Goal: Task Accomplishment & Management: Complete application form

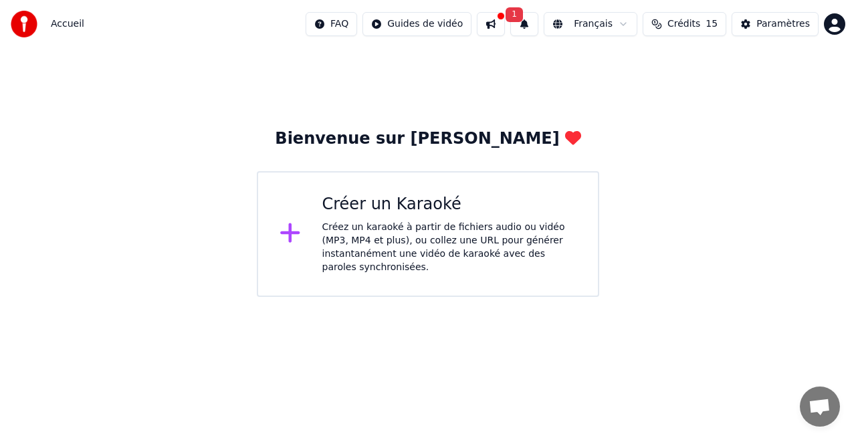
click at [404, 206] on div "Créer un Karaoké" at bounding box center [449, 204] width 255 height 21
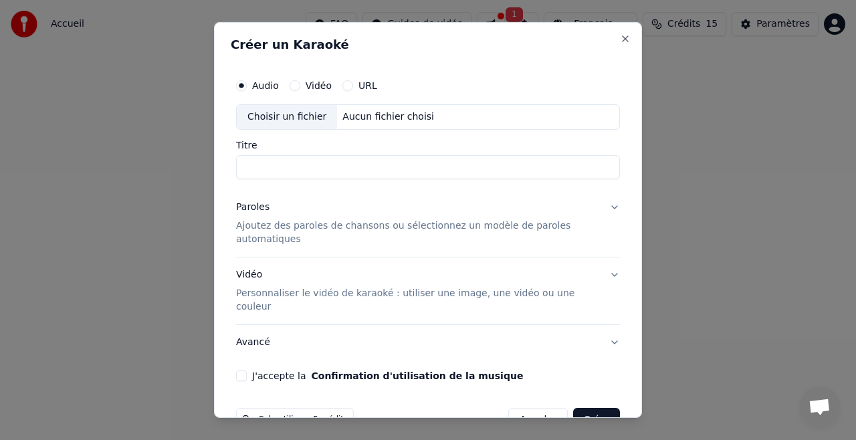
drag, startPoint x: 424, startPoint y: 227, endPoint x: 185, endPoint y: 199, distance: 240.4
click at [424, 227] on p "Ajoutez des paroles de chansons ou sélectionnez un modèle de paroles automatiqu…" at bounding box center [417, 232] width 363 height 27
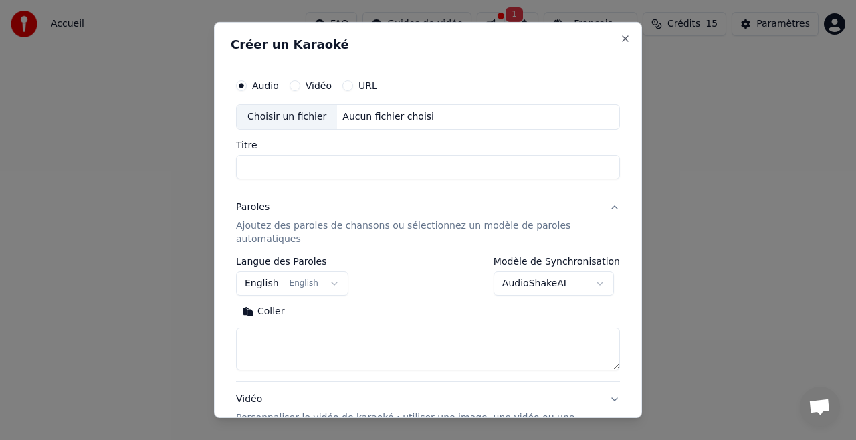
click at [256, 169] on input "Titre" at bounding box center [428, 167] width 384 height 24
click at [253, 164] on input "*" at bounding box center [428, 167] width 384 height 24
type input "**********"
click at [320, 282] on button "English English" at bounding box center [292, 284] width 112 height 24
click at [326, 283] on button "English English" at bounding box center [292, 284] width 112 height 24
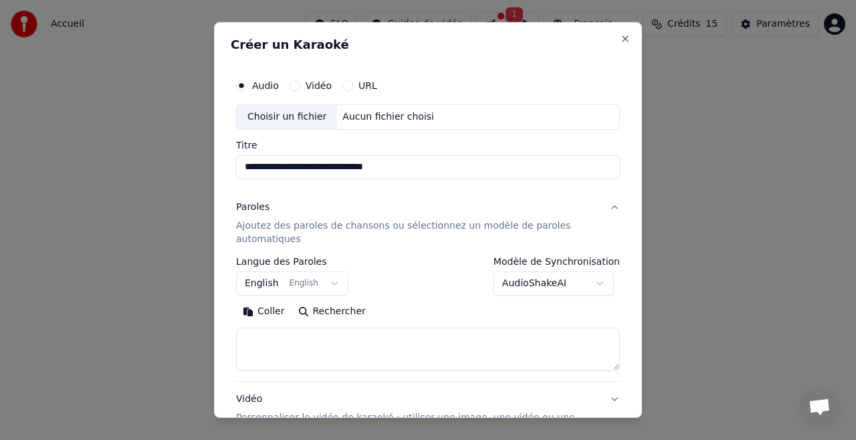
click at [265, 278] on button "English English" at bounding box center [292, 284] width 112 height 24
click at [407, 169] on input "**********" at bounding box center [428, 167] width 384 height 24
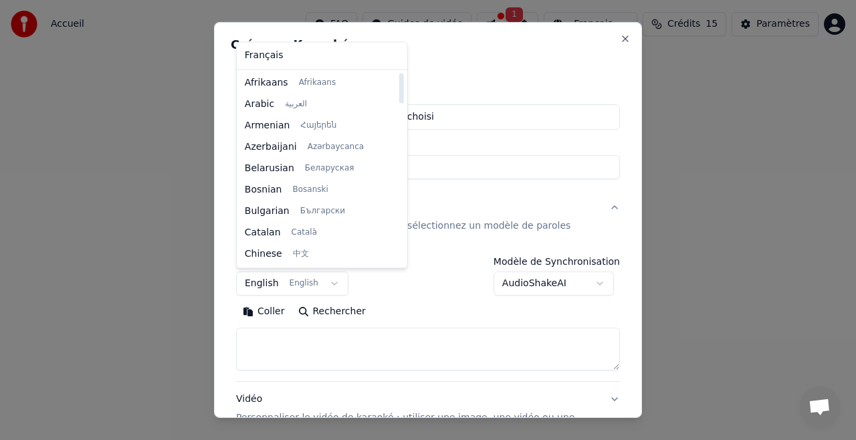
select select "**"
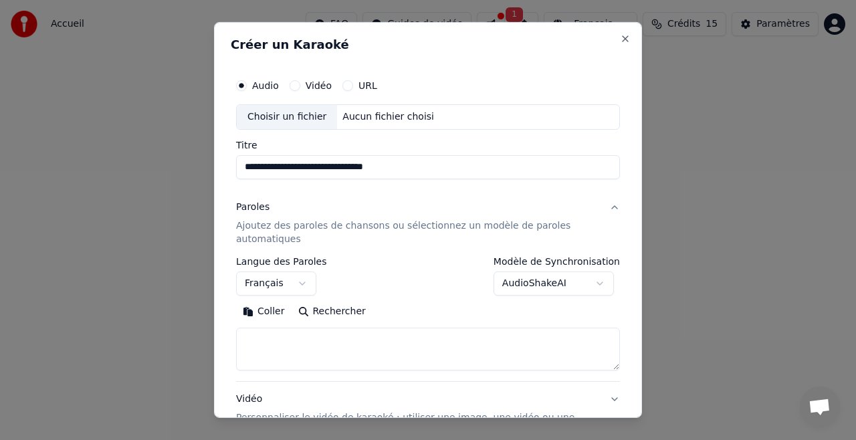
scroll to position [67, 0]
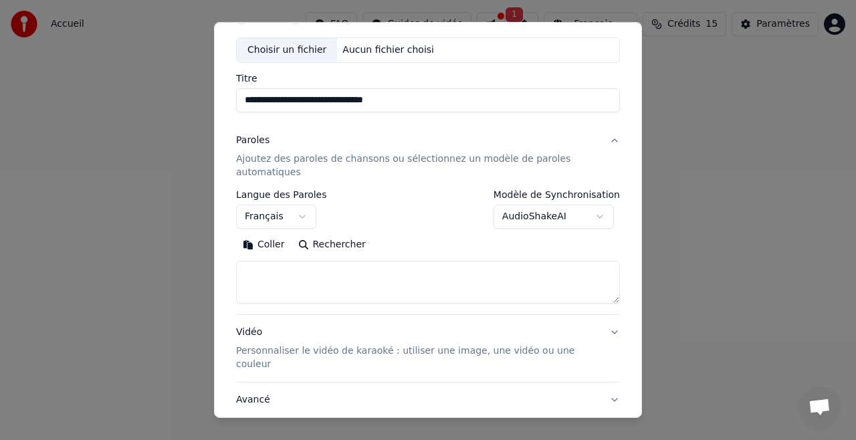
click at [303, 245] on button "Rechercher" at bounding box center [332, 244] width 81 height 21
click at [320, 243] on button "Rechercher" at bounding box center [332, 244] width 81 height 21
click at [318, 241] on button "Rechercher" at bounding box center [332, 244] width 81 height 21
click at [263, 274] on textarea at bounding box center [428, 282] width 384 height 43
click at [264, 241] on button "Coller" at bounding box center [264, 244] width 56 height 21
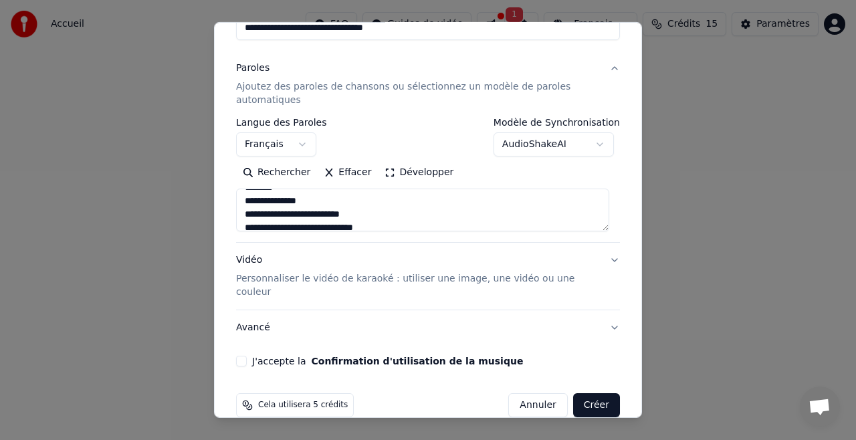
scroll to position [146, 0]
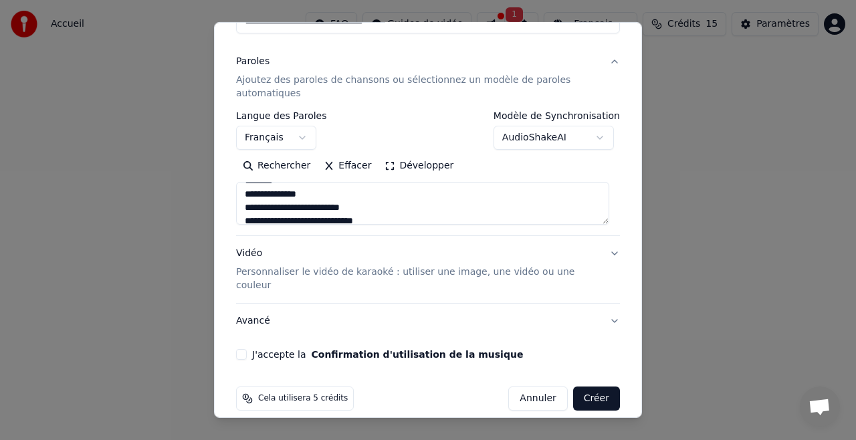
click at [468, 270] on p "Personnaliser le vidéo de karaoké : utiliser une image, une vidéo ou une couleur" at bounding box center [417, 279] width 363 height 27
type textarea "**********"
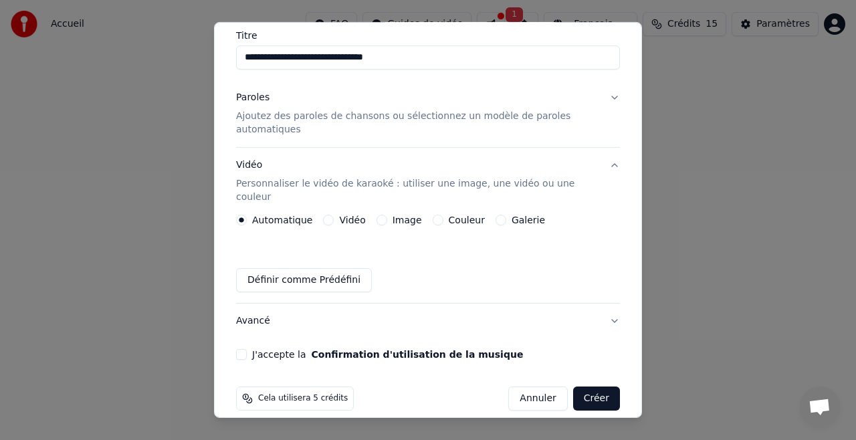
scroll to position [110, 0]
click at [377, 215] on button "Image" at bounding box center [382, 220] width 11 height 11
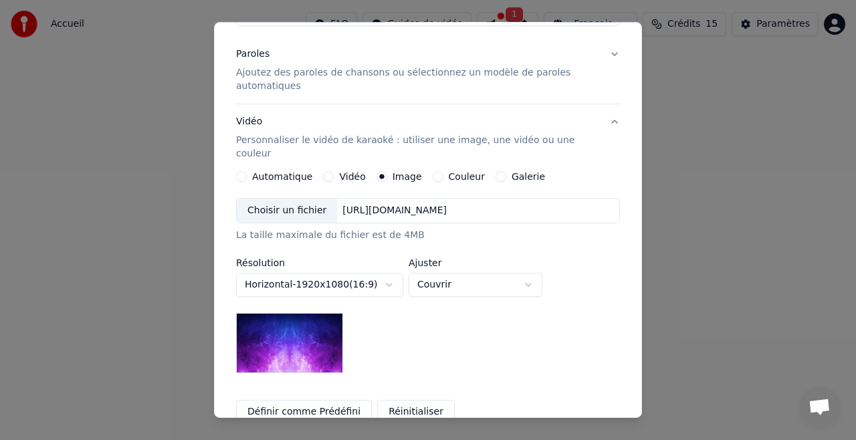
scroll to position [177, 0]
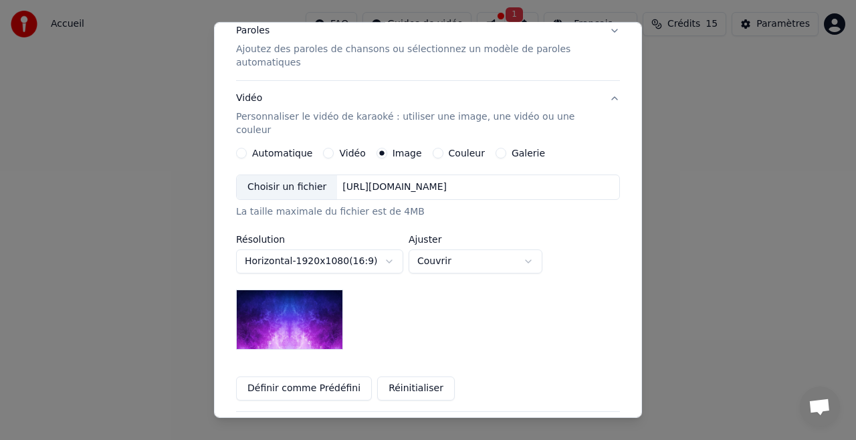
click at [529, 247] on body "**********" at bounding box center [428, 148] width 856 height 297
click at [534, 242] on body "**********" at bounding box center [428, 148] width 856 height 297
click at [534, 243] on body "**********" at bounding box center [428, 148] width 856 height 297
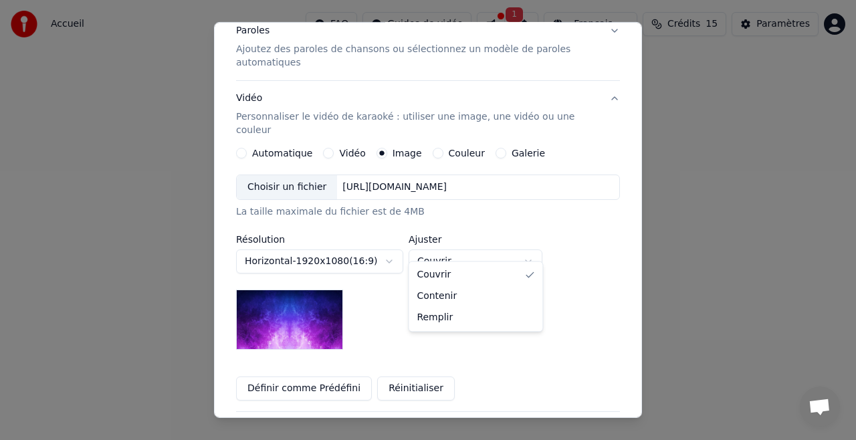
select select "****"
click at [390, 247] on body "**********" at bounding box center [428, 148] width 856 height 297
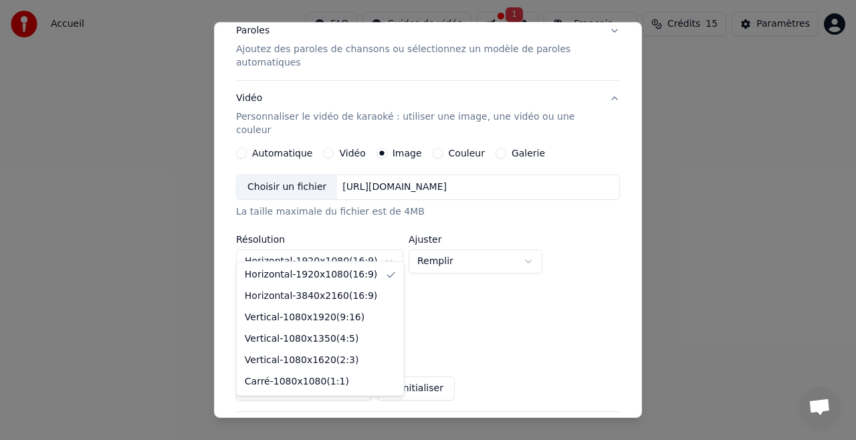
click at [389, 247] on body "**********" at bounding box center [428, 148] width 856 height 297
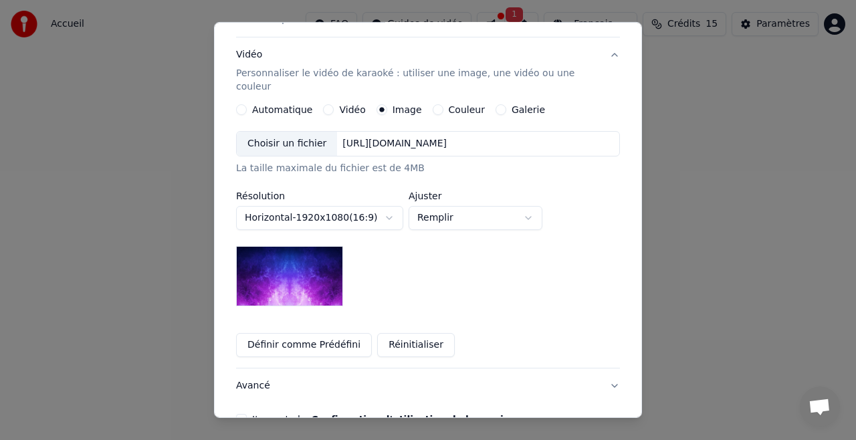
scroll to position [243, 0]
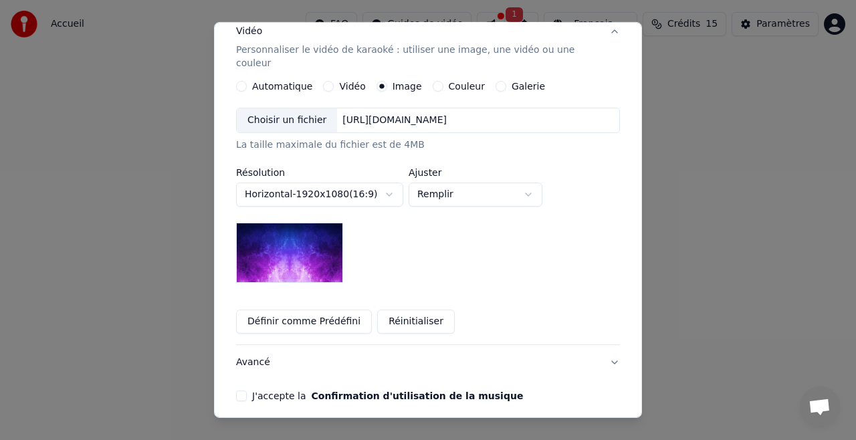
click at [411, 310] on button "Réinitialiser" at bounding box center [416, 322] width 78 height 24
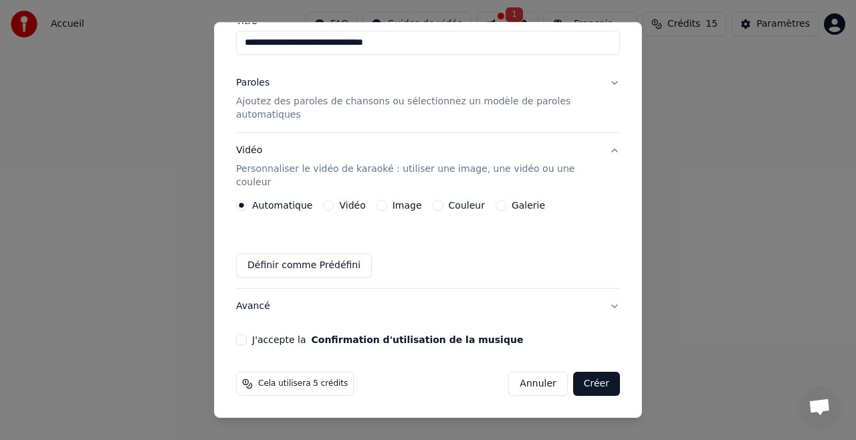
scroll to position [110, 0]
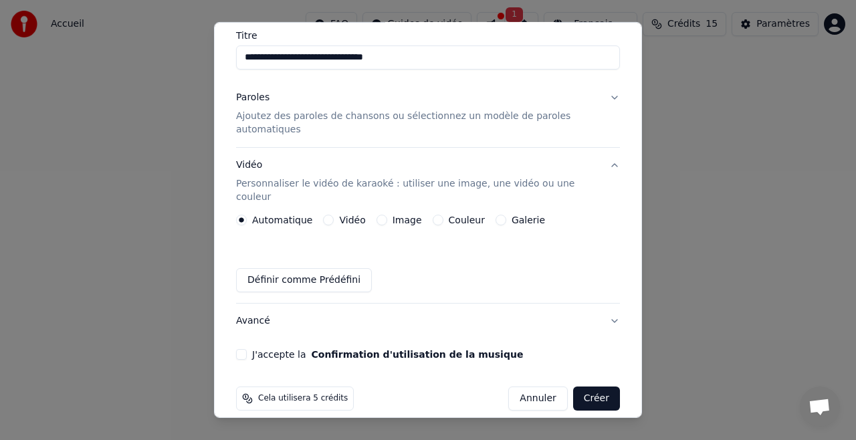
click at [433, 215] on button "Couleur" at bounding box center [438, 220] width 11 height 11
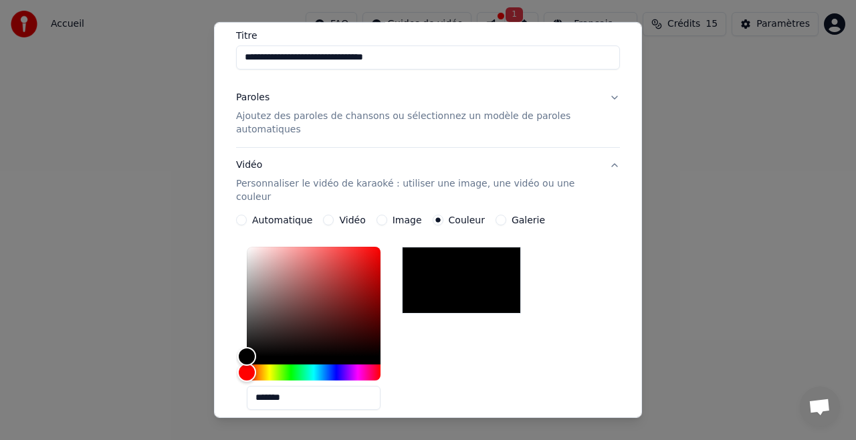
click at [496, 215] on button "Galerie" at bounding box center [501, 220] width 11 height 11
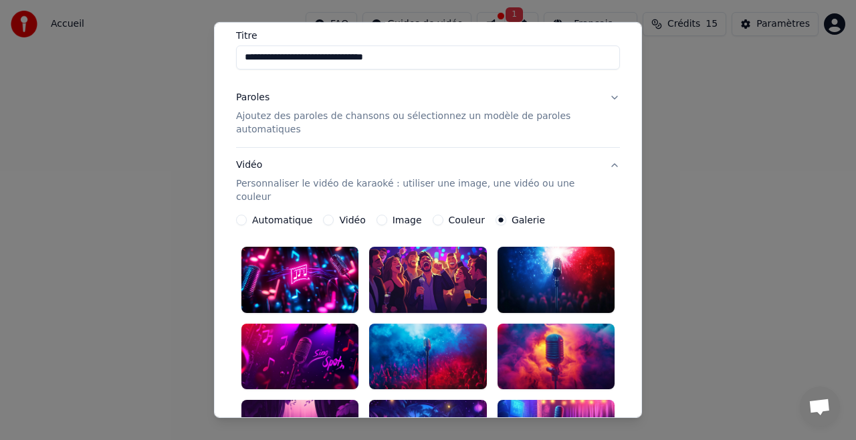
click at [499, 217] on circle "button" at bounding box center [501, 219] width 5 height 5
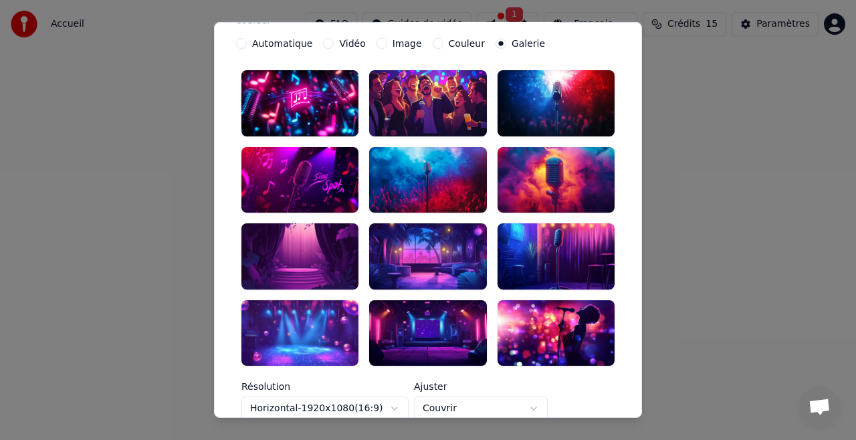
scroll to position [310, 0]
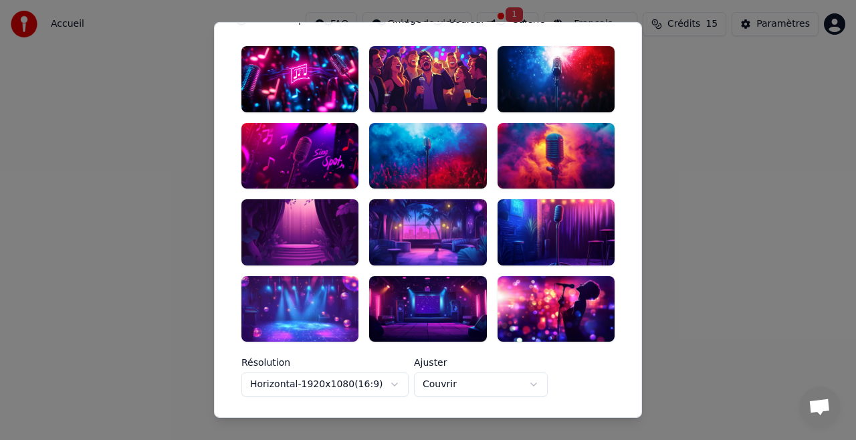
click at [414, 292] on div at bounding box center [427, 309] width 117 height 66
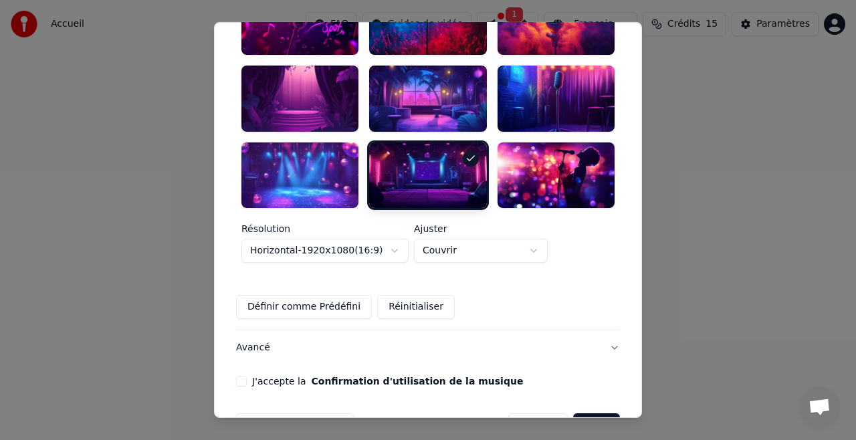
scroll to position [444, 0]
click at [306, 295] on button "Définir comme Prédéfini" at bounding box center [304, 307] width 136 height 24
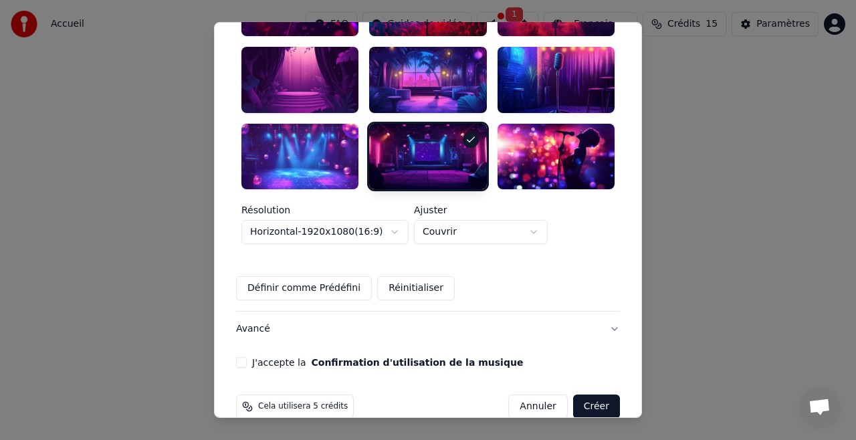
click at [592, 395] on button "Créer" at bounding box center [596, 407] width 47 height 24
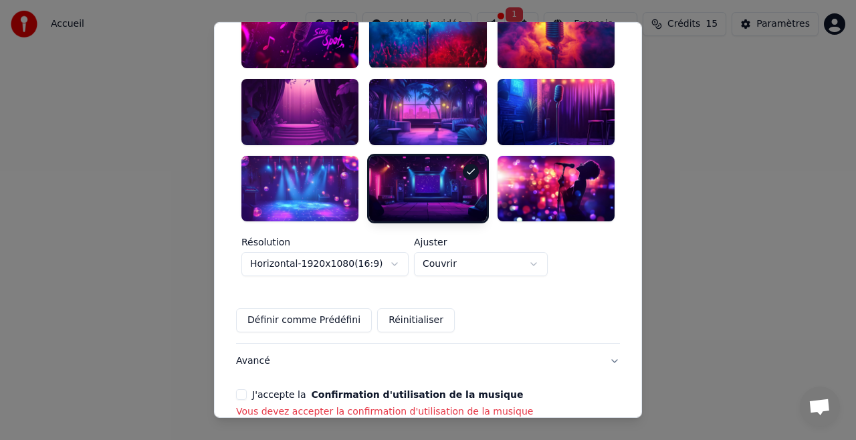
scroll to position [482, 0]
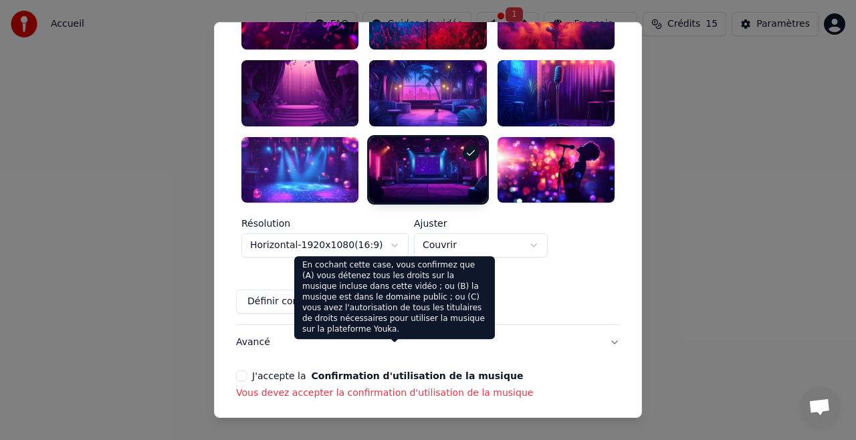
click at [315, 371] on button "Confirmation d'utilisation de la musique" at bounding box center [417, 375] width 212 height 9
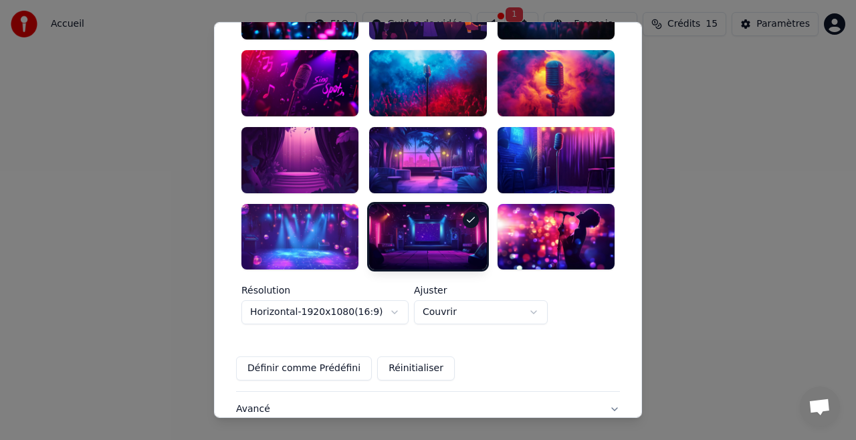
scroll to position [500, 0]
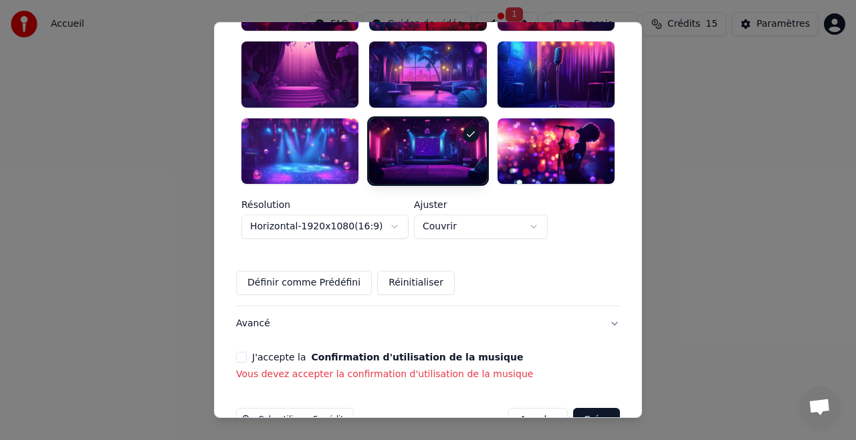
click at [344, 368] on p "Vous devez accepter la confirmation d'utilisation de la musique" at bounding box center [428, 374] width 384 height 13
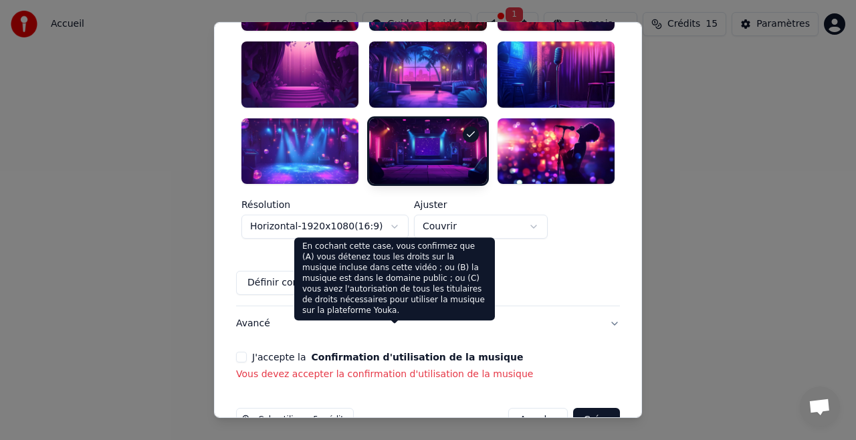
click at [353, 352] on button "Confirmation d'utilisation de la musique" at bounding box center [417, 356] width 212 height 9
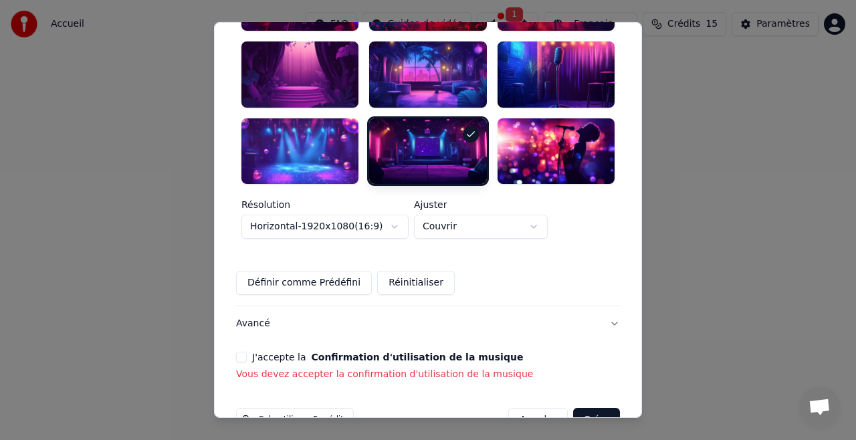
click at [245, 352] on button "J'accepte la Confirmation d'utilisation de la musique" at bounding box center [241, 357] width 11 height 11
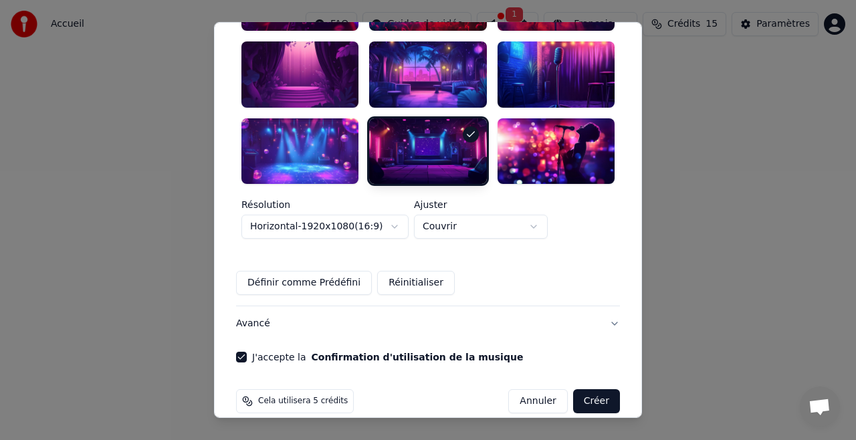
scroll to position [482, 0]
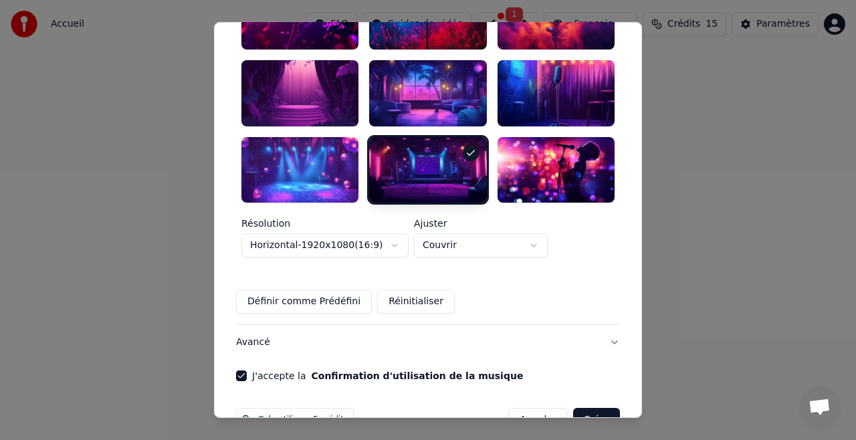
click at [591, 408] on button "Créer" at bounding box center [596, 420] width 47 height 24
click at [598, 408] on button "Créer" at bounding box center [596, 420] width 47 height 24
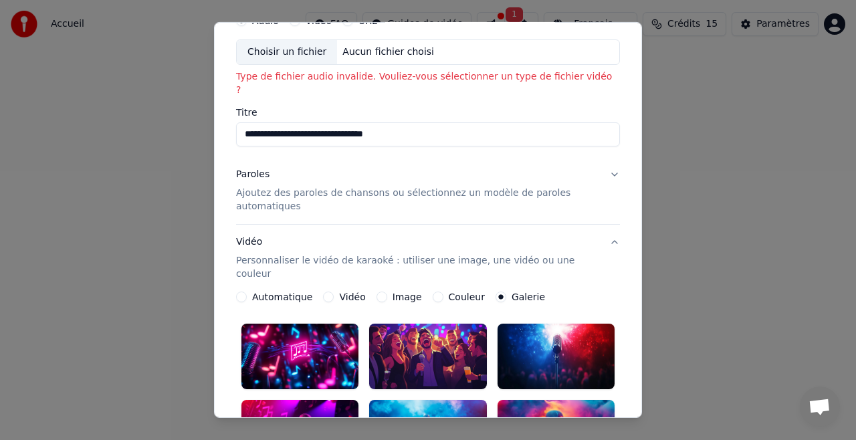
scroll to position [0, 0]
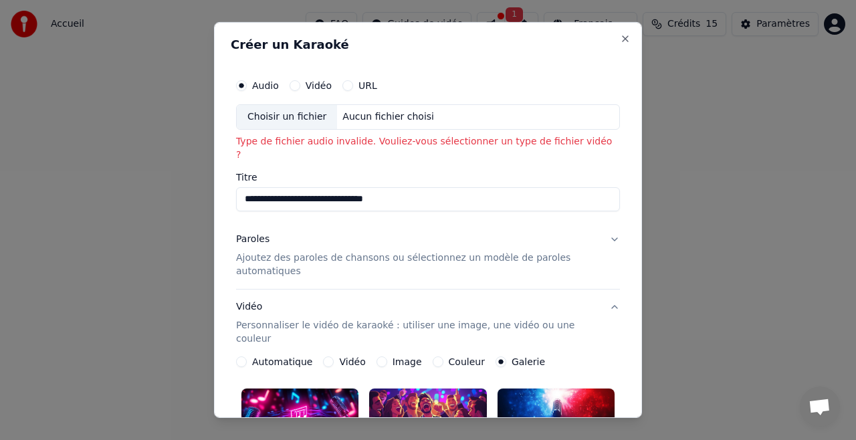
click at [405, 188] on input "**********" at bounding box center [428, 199] width 384 height 24
click at [458, 222] on button "Paroles Ajoutez des paroles de chansons ou sélectionnez un modèle de paroles au…" at bounding box center [428, 255] width 384 height 67
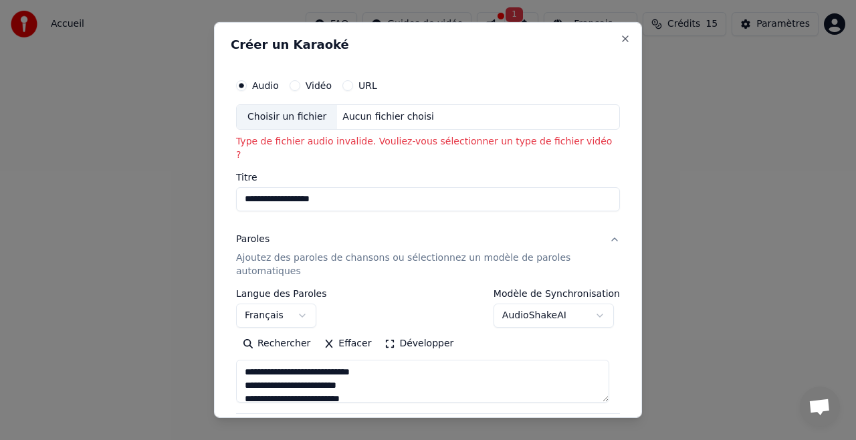
click at [301, 114] on div "Choisir un fichier" at bounding box center [287, 117] width 100 height 24
click at [334, 187] on input "**********" at bounding box center [428, 199] width 384 height 24
click at [306, 112] on div "Choisir un fichier" at bounding box center [287, 117] width 100 height 24
click at [323, 190] on input "**********" at bounding box center [428, 199] width 384 height 24
type input "**********"
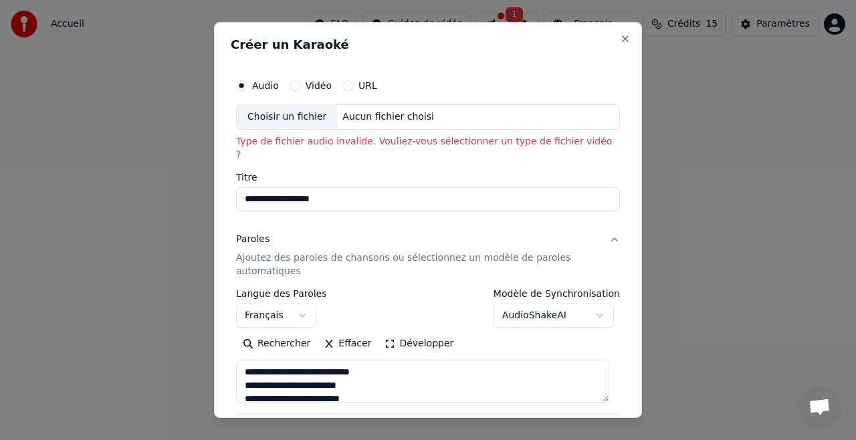
type textarea "**********"
type input "*"
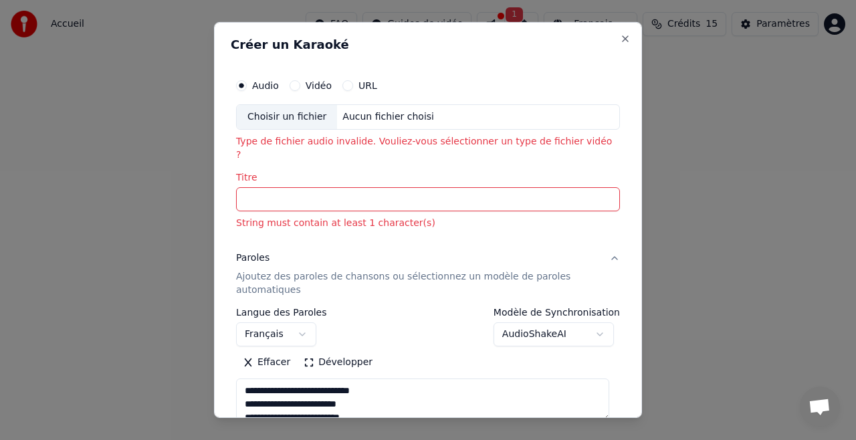
type textarea "**********"
click at [342, 86] on button "URL" at bounding box center [347, 85] width 11 height 11
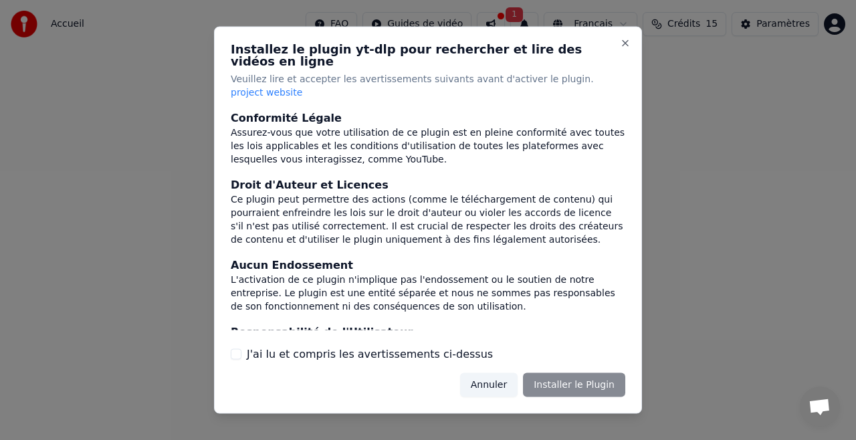
click at [497, 373] on button "Annuler" at bounding box center [489, 385] width 58 height 24
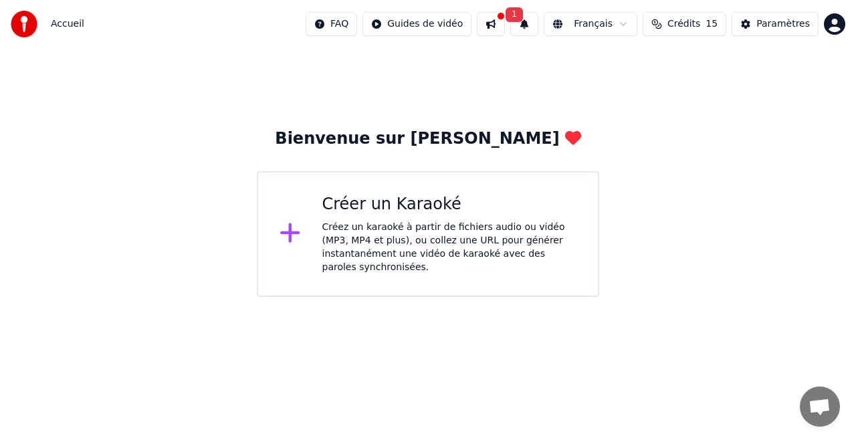
click at [401, 232] on div "Créez un karaoké à partir de fichiers audio ou vidéo (MP3, MP4 et plus), ou col…" at bounding box center [449, 248] width 255 height 54
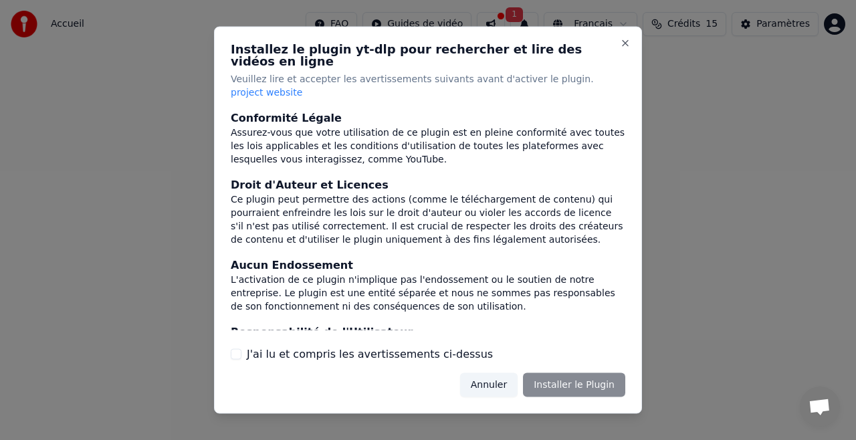
click at [358, 346] on label "J'ai lu et compris les avertissements ci-dessus" at bounding box center [370, 354] width 246 height 16
click at [241, 348] on button "J'ai lu et compris les avertissements ci-dessus" at bounding box center [236, 353] width 11 height 11
click at [559, 373] on button "Installer le Plugin" at bounding box center [574, 385] width 102 height 24
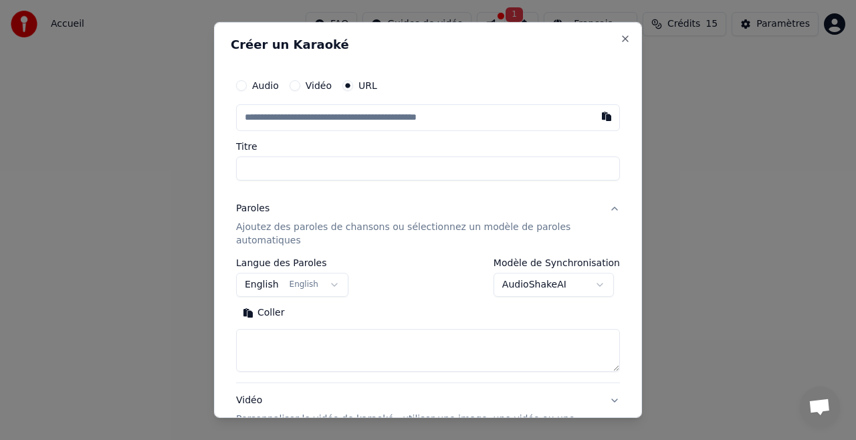
drag, startPoint x: 247, startPoint y: 115, endPoint x: 242, endPoint y: 122, distance: 8.6
click at [597, 112] on button "button" at bounding box center [606, 116] width 27 height 24
type input "**********"
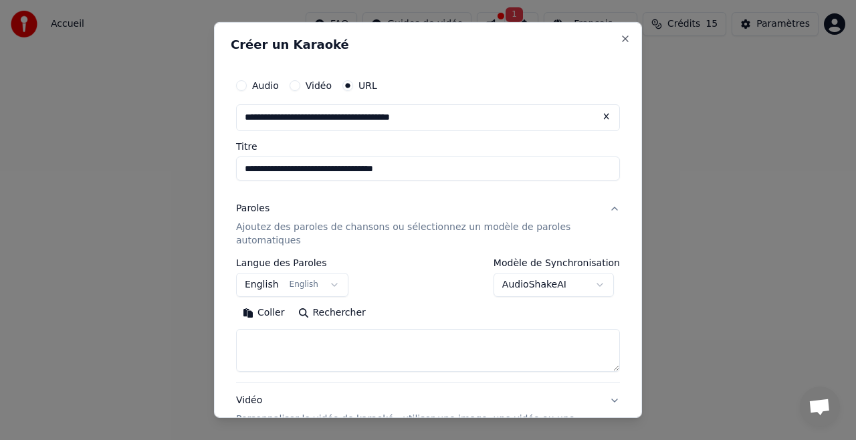
type input "**********"
click at [430, 167] on input "**********" at bounding box center [428, 169] width 384 height 24
click at [322, 284] on button "English English" at bounding box center [292, 285] width 112 height 24
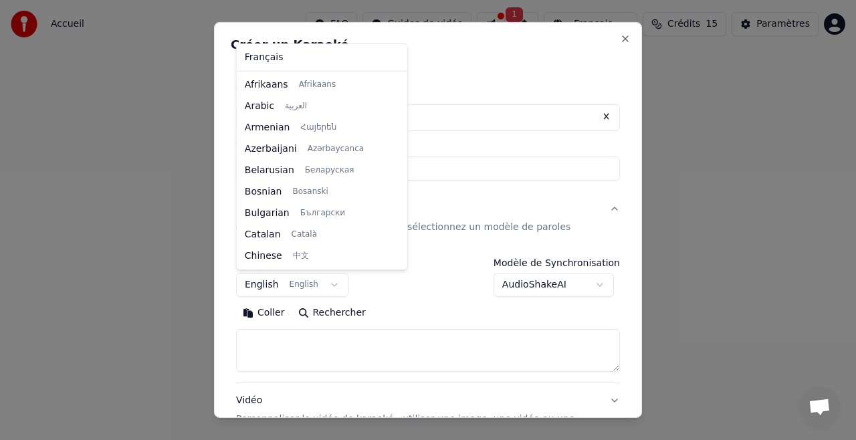
scroll to position [107, 0]
select select "**"
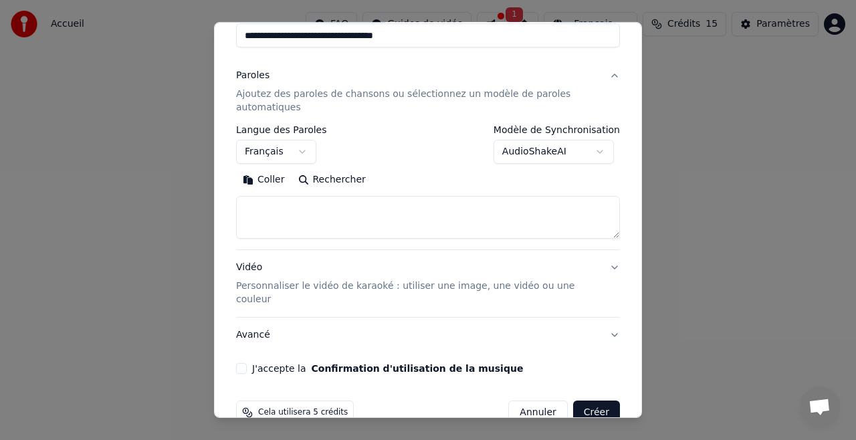
scroll to position [134, 0]
click at [268, 177] on button "Coller" at bounding box center [264, 179] width 56 height 21
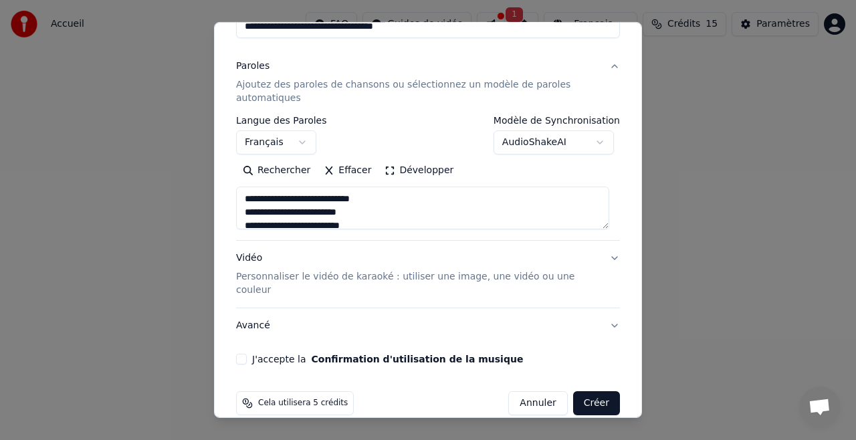
scroll to position [147, 0]
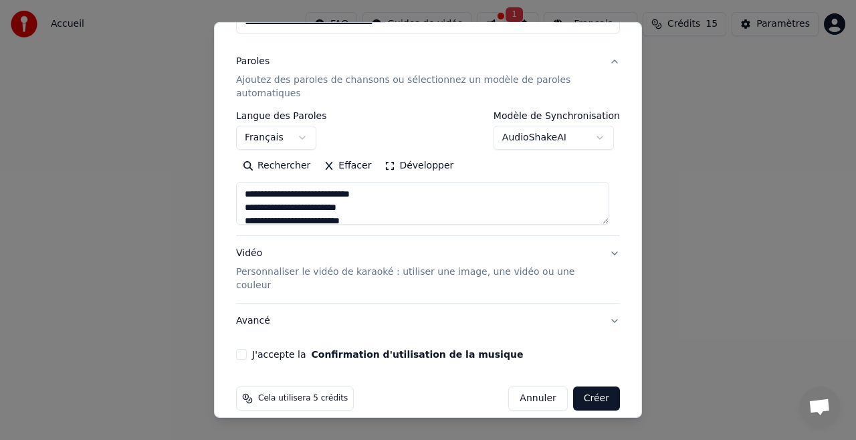
click at [379, 270] on p "Personnaliser le vidéo de karaoké : utiliser une image, une vidéo ou une couleur" at bounding box center [417, 279] width 363 height 27
type textarea "**********"
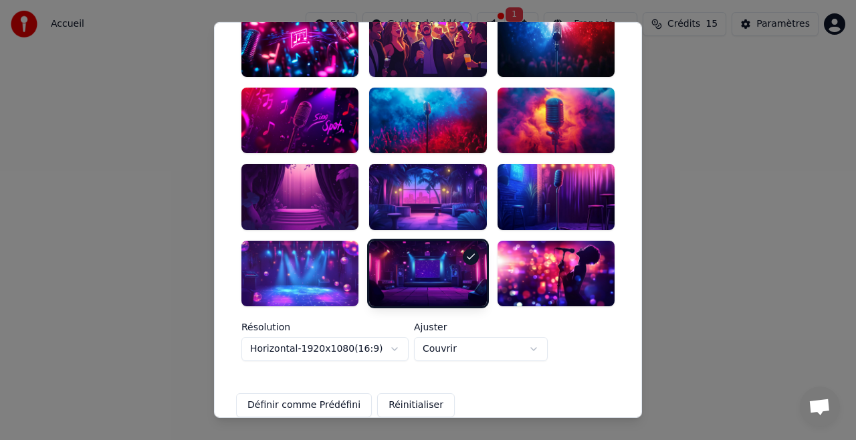
scroll to position [348, 0]
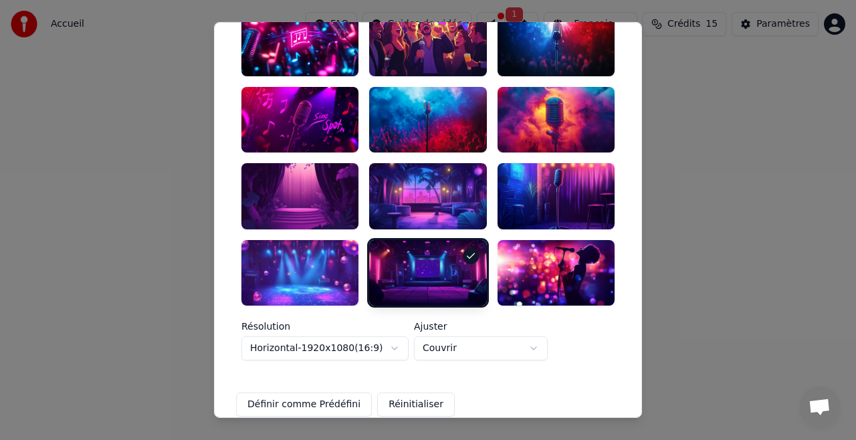
click at [433, 260] on div at bounding box center [427, 273] width 117 height 66
click at [326, 393] on button "Définir comme Prédéfini" at bounding box center [304, 405] width 136 height 24
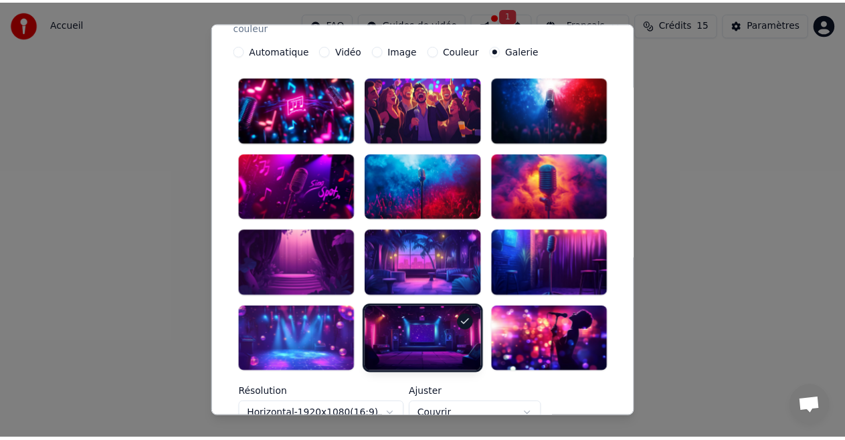
scroll to position [465, 0]
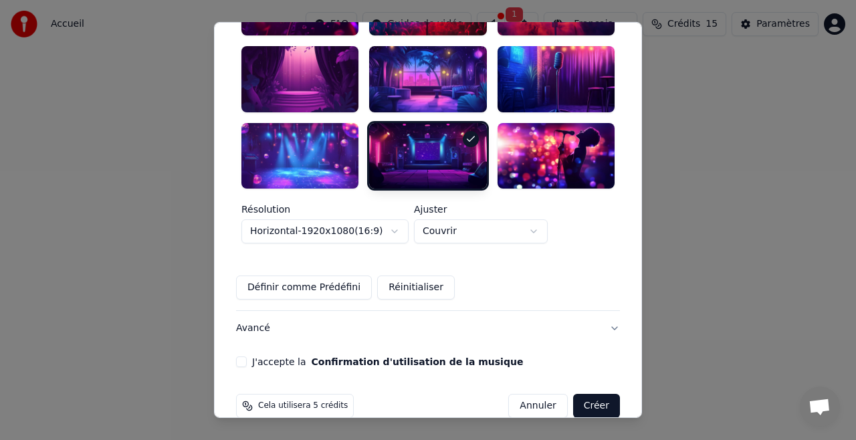
click at [243, 357] on button "J'accepte la Confirmation d'utilisation de la musique" at bounding box center [241, 362] width 11 height 11
click at [583, 394] on button "Créer" at bounding box center [596, 406] width 47 height 24
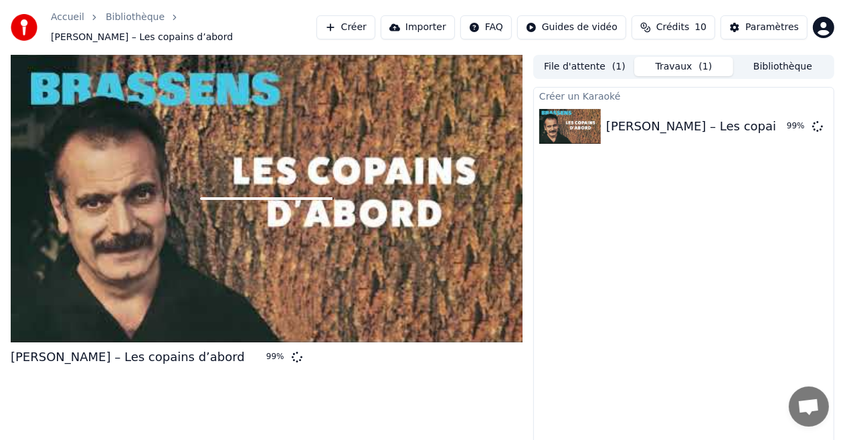
drag, startPoint x: 312, startPoint y: 325, endPoint x: 0, endPoint y: 308, distance: 312.1
click at [308, 322] on div at bounding box center [267, 199] width 512 height 288
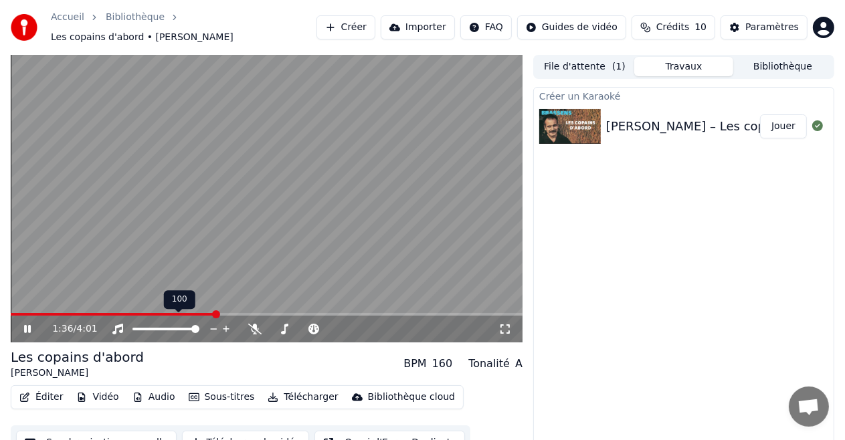
click at [222, 322] on icon at bounding box center [226, 328] width 13 height 13
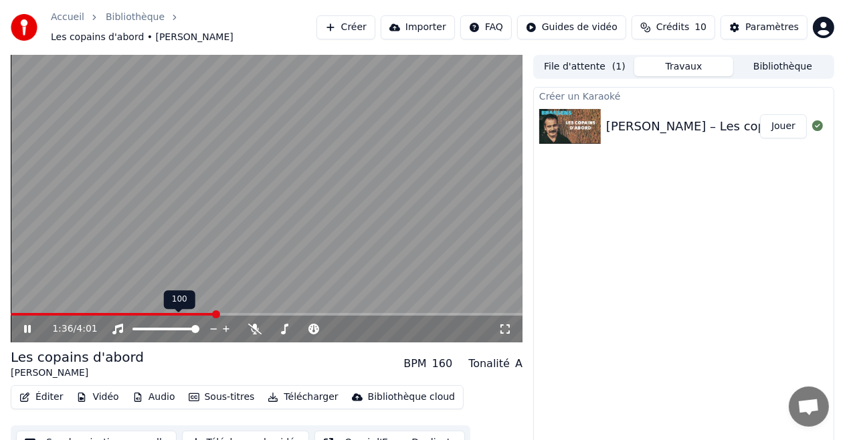
click at [222, 322] on icon at bounding box center [226, 328] width 13 height 13
click at [28, 325] on icon at bounding box center [27, 329] width 7 height 8
click at [505, 324] on icon at bounding box center [504, 329] width 13 height 11
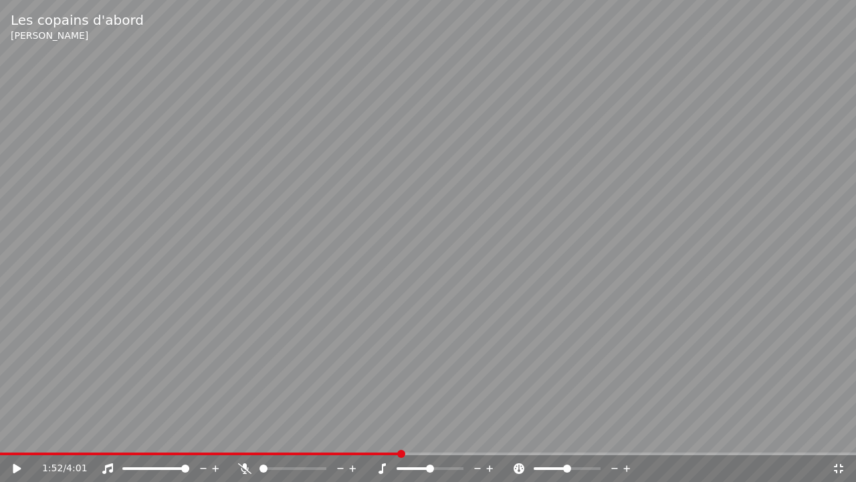
click at [19, 439] on video at bounding box center [428, 241] width 856 height 482
click at [21, 439] on span at bounding box center [201, 453] width 402 height 3
click at [453, 249] on video at bounding box center [428, 241] width 856 height 482
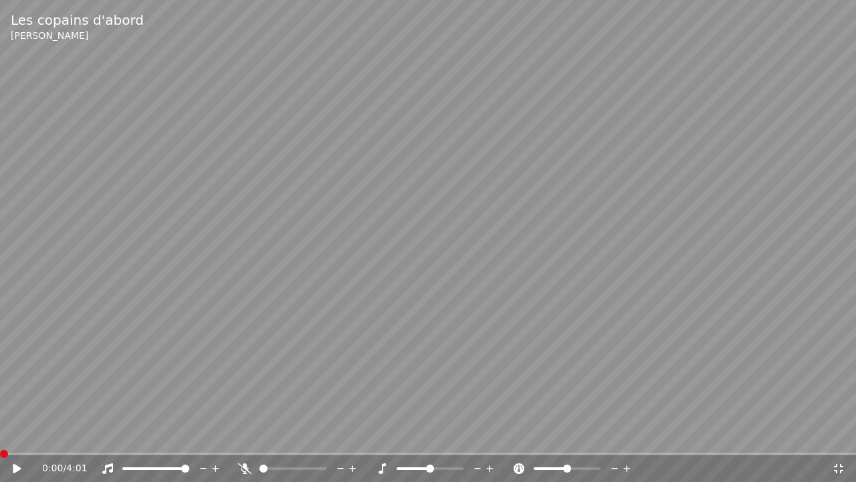
click at [0, 439] on span at bounding box center [4, 453] width 8 height 8
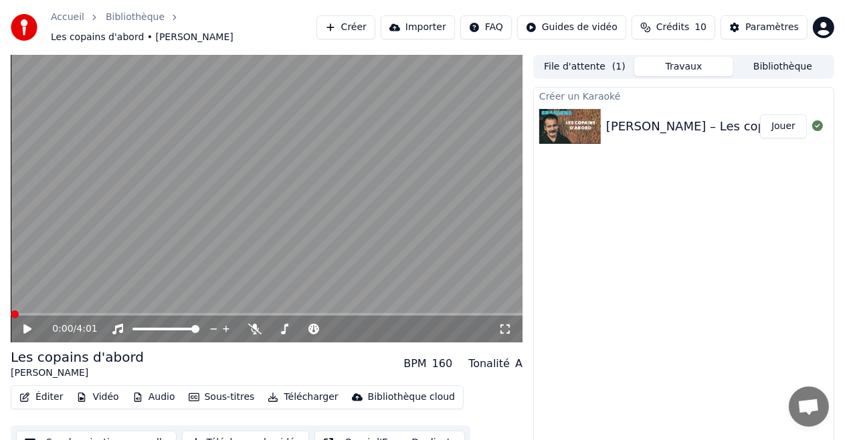
click at [616, 117] on div "[PERSON_NAME] – Les copains d’abord" at bounding box center [723, 126] width 234 height 19
click at [777, 59] on button "Bibliothèque" at bounding box center [782, 66] width 99 height 19
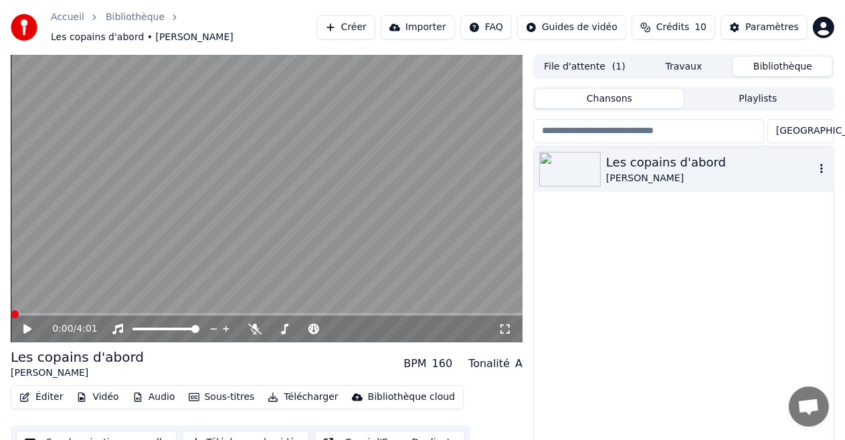
click at [823, 163] on icon "button" at bounding box center [821, 168] width 13 height 11
click at [627, 157] on div "Les copains d'abord" at bounding box center [710, 162] width 209 height 19
click at [24, 324] on icon at bounding box center [27, 328] width 8 height 9
click at [31, 324] on icon at bounding box center [36, 329] width 31 height 11
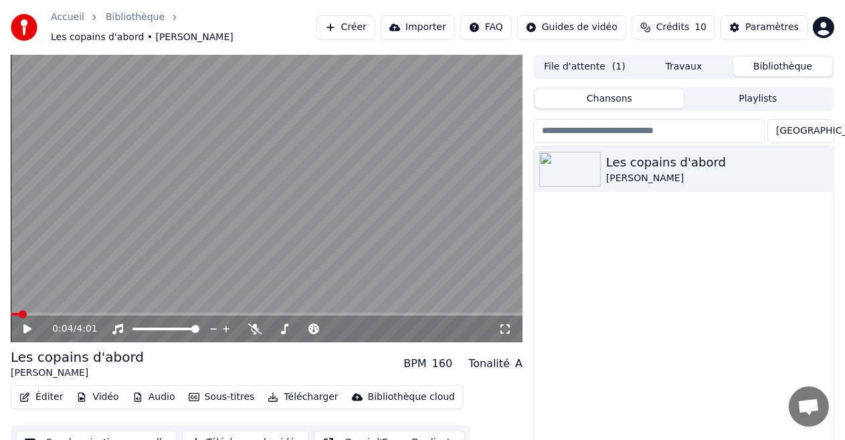
click at [18, 313] on span at bounding box center [15, 314] width 9 height 3
click at [11, 313] on span at bounding box center [15, 314] width 9 height 3
click at [587, 163] on img at bounding box center [570, 169] width 62 height 35
click at [826, 163] on icon "button" at bounding box center [821, 168] width 13 height 11
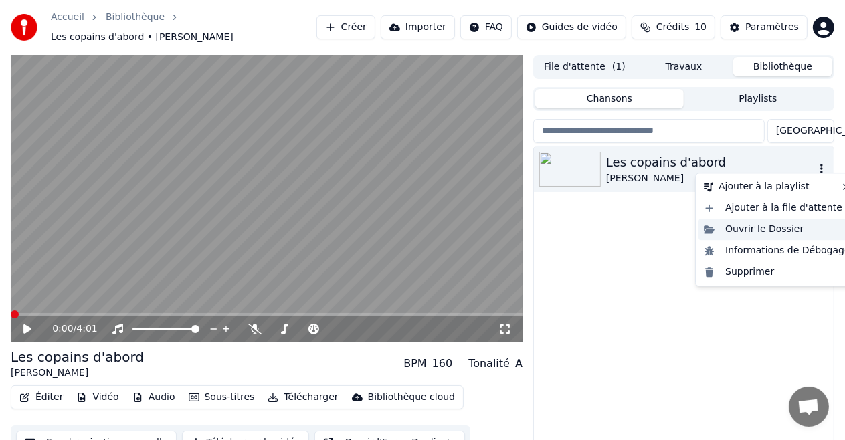
click at [773, 229] on div "Ouvrir le Dossier" at bounding box center [776, 229] width 157 height 21
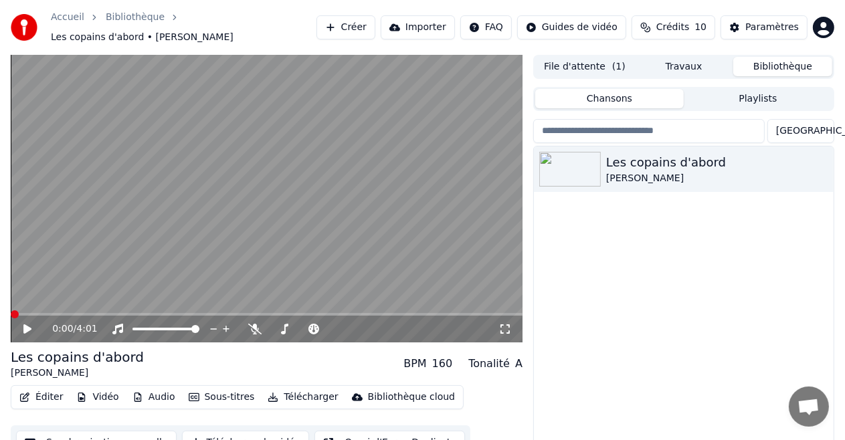
click at [589, 60] on button "File d'attente ( 1 )" at bounding box center [584, 66] width 99 height 19
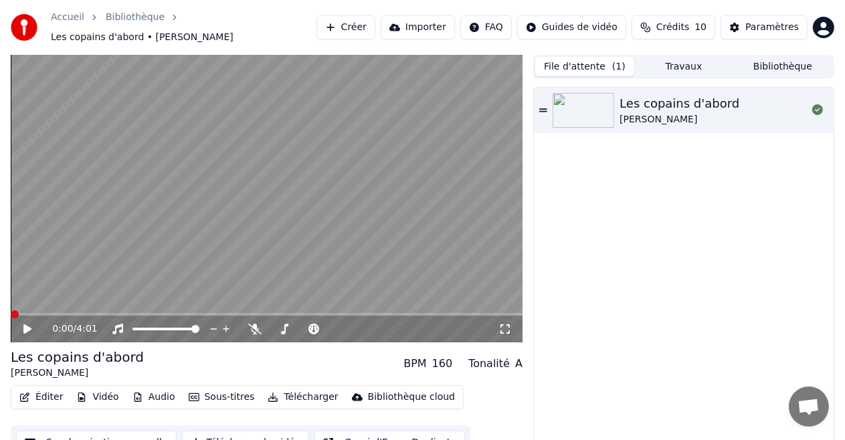
click at [692, 102] on div "Les copains d'abord" at bounding box center [679, 103] width 120 height 19
click at [89, 313] on span at bounding box center [267, 314] width 512 height 3
click at [773, 59] on button "Bibliothèque" at bounding box center [782, 66] width 99 height 19
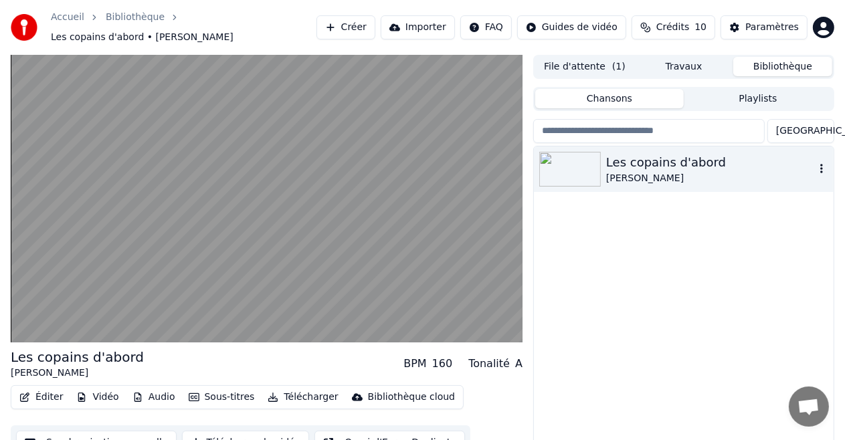
click at [821, 164] on icon "button" at bounding box center [821, 168] width 3 height 9
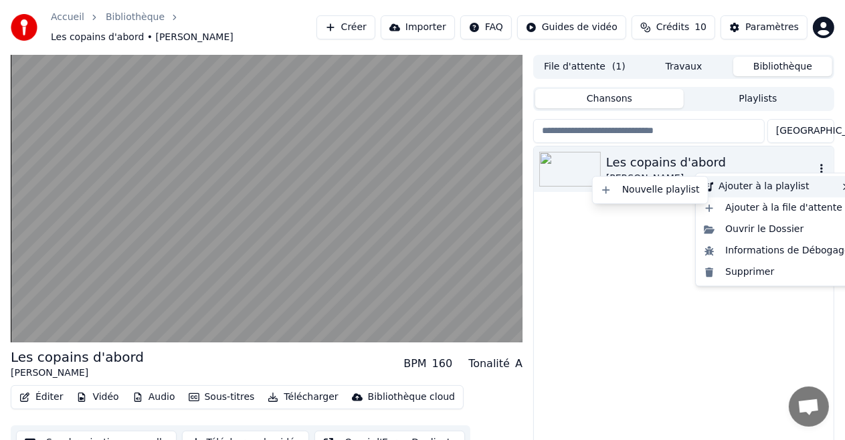
click at [754, 182] on div "Ajouter à la playlist" at bounding box center [776, 186] width 157 height 21
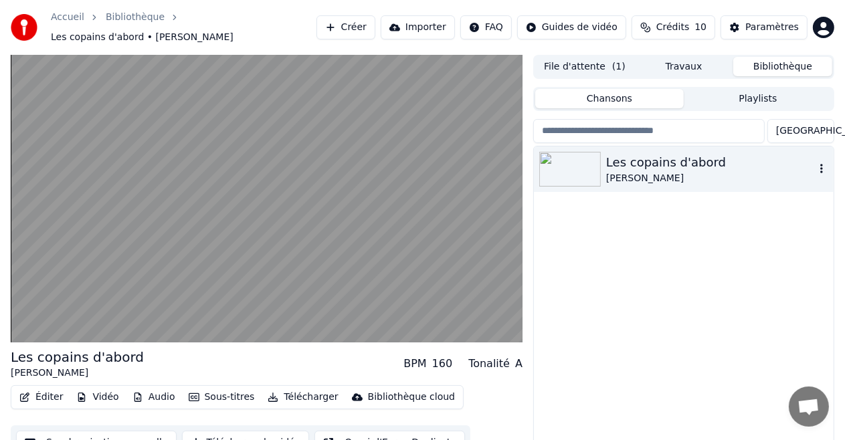
click at [639, 163] on div "Les copains d'abord" at bounding box center [710, 162] width 209 height 19
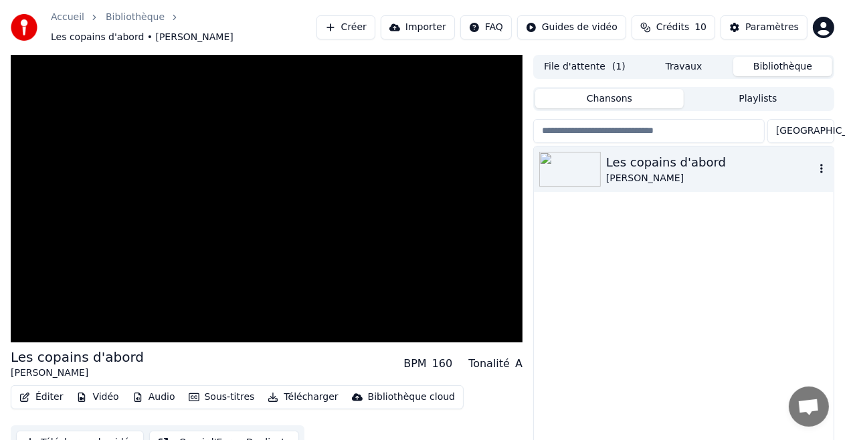
click at [639, 163] on div "Les copains d'abord" at bounding box center [710, 162] width 209 height 19
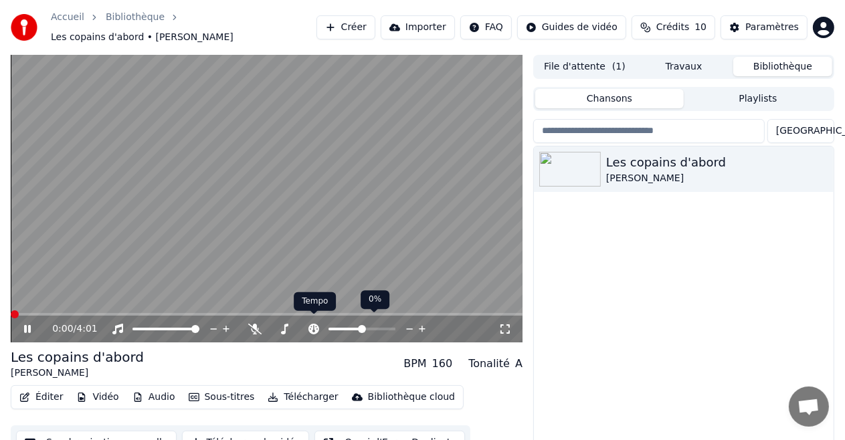
click at [318, 324] on icon at bounding box center [313, 329] width 11 height 11
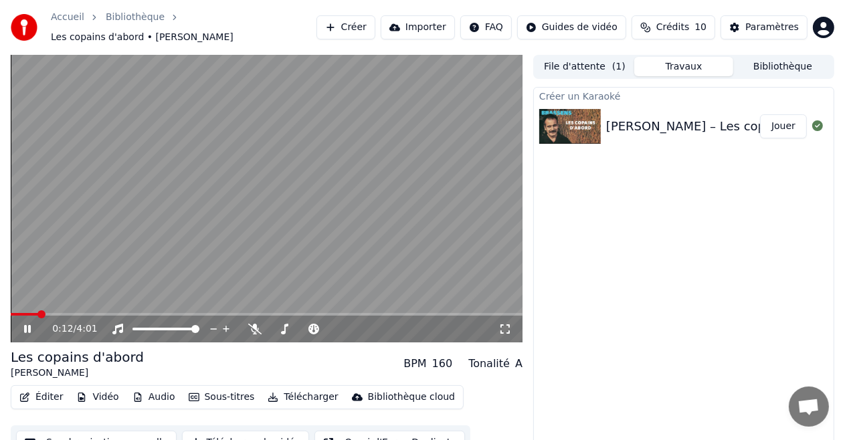
click at [692, 62] on button "Travaux" at bounding box center [683, 66] width 99 height 19
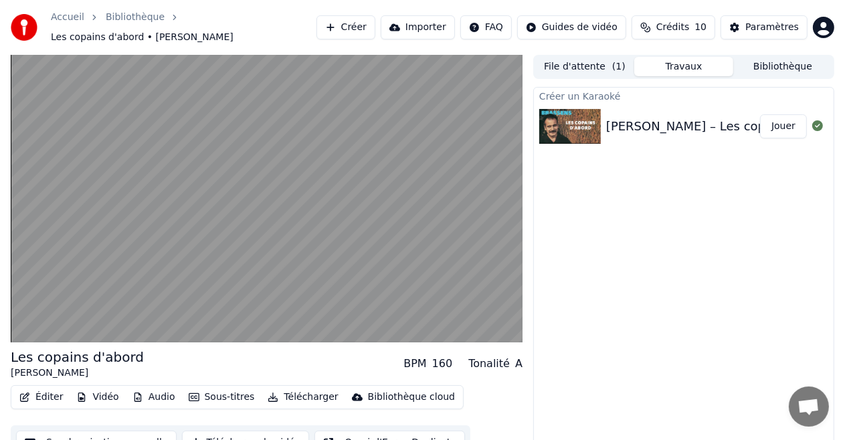
scroll to position [14, 0]
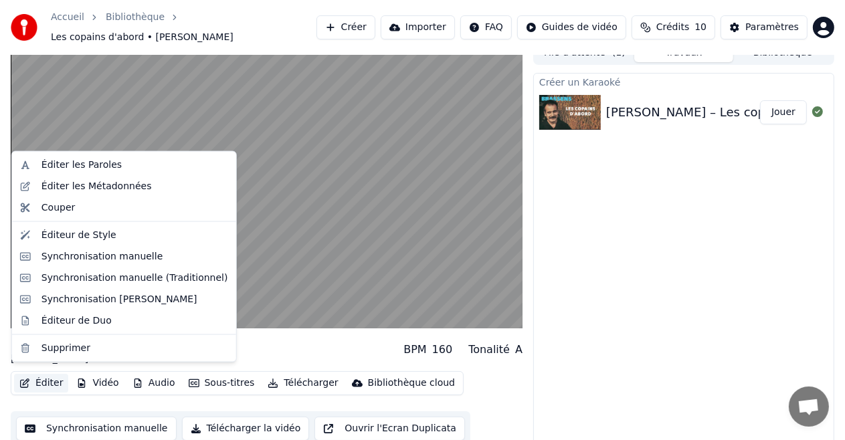
click at [49, 375] on button "Éditer" at bounding box center [41, 383] width 54 height 19
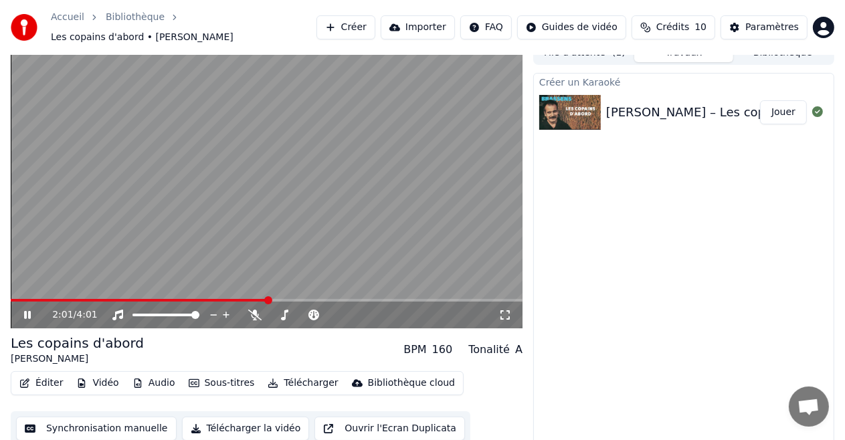
click at [680, 206] on div "Créer un Karaoké [PERSON_NAME] – Les copains d’abord Jouer" at bounding box center [683, 260] width 301 height 374
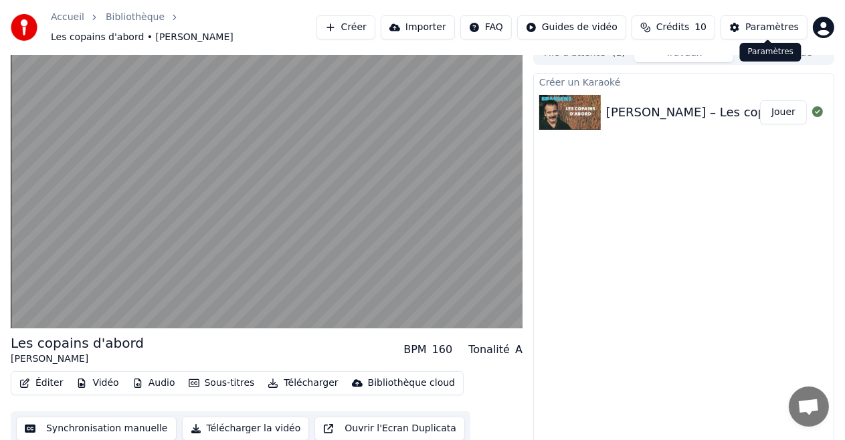
click at [775, 25] on div "Paramètres" at bounding box center [772, 27] width 54 height 13
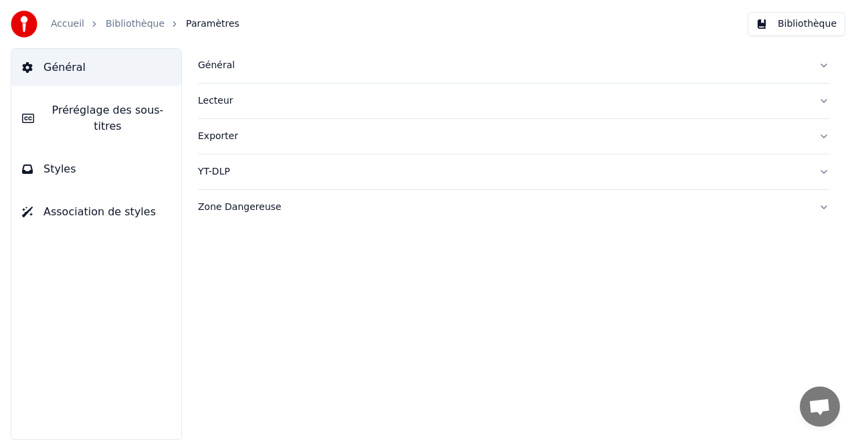
click at [801, 28] on button "Bibliothèque" at bounding box center [797, 24] width 98 height 24
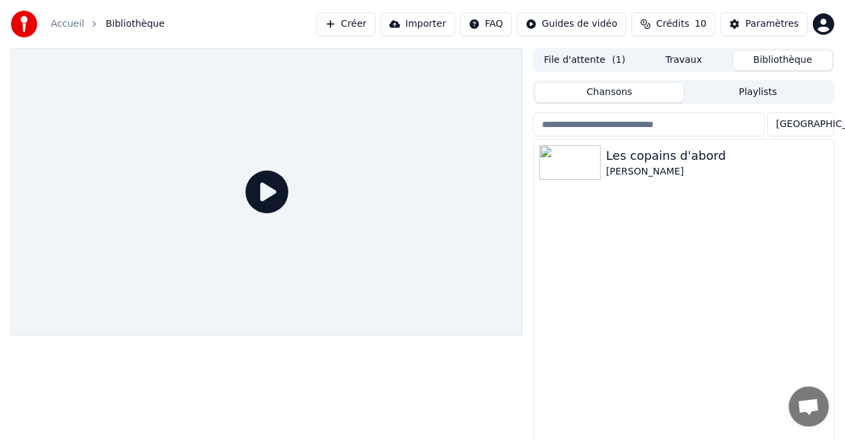
click at [772, 57] on button "Bibliothèque" at bounding box center [782, 60] width 99 height 19
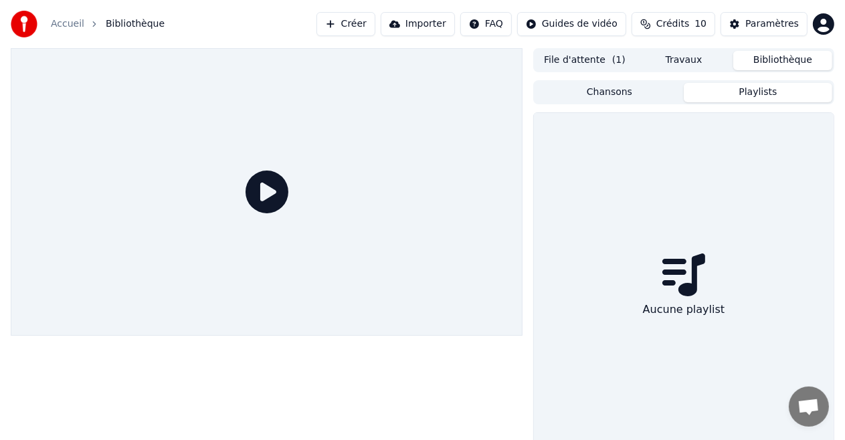
click at [761, 92] on button "Playlists" at bounding box center [758, 92] width 148 height 19
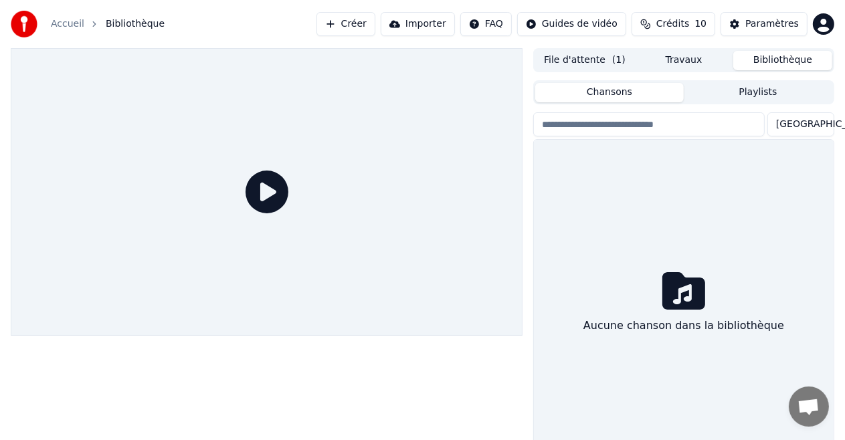
click at [625, 88] on button "Chansons" at bounding box center [609, 92] width 148 height 19
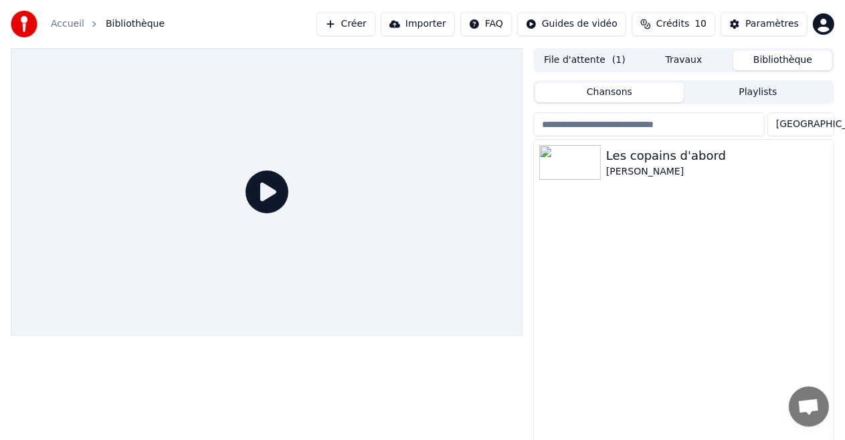
click at [793, 55] on button "Bibliothèque" at bounding box center [782, 60] width 99 height 19
click at [673, 61] on button "Travaux" at bounding box center [683, 60] width 99 height 19
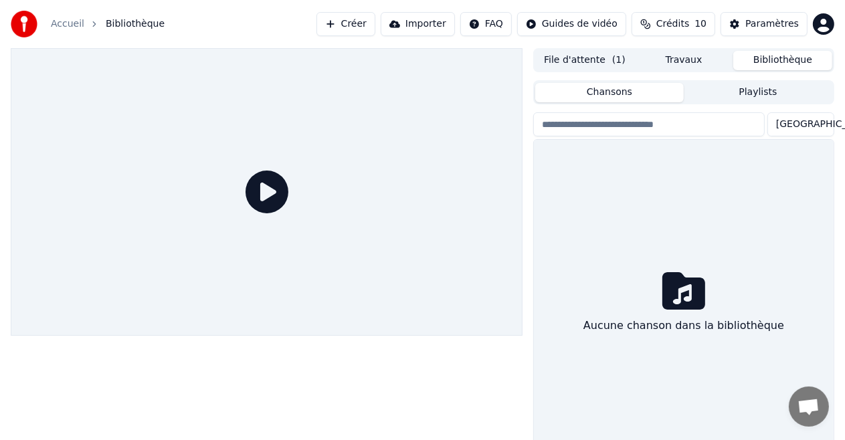
click at [784, 56] on button "Bibliothèque" at bounding box center [782, 60] width 99 height 19
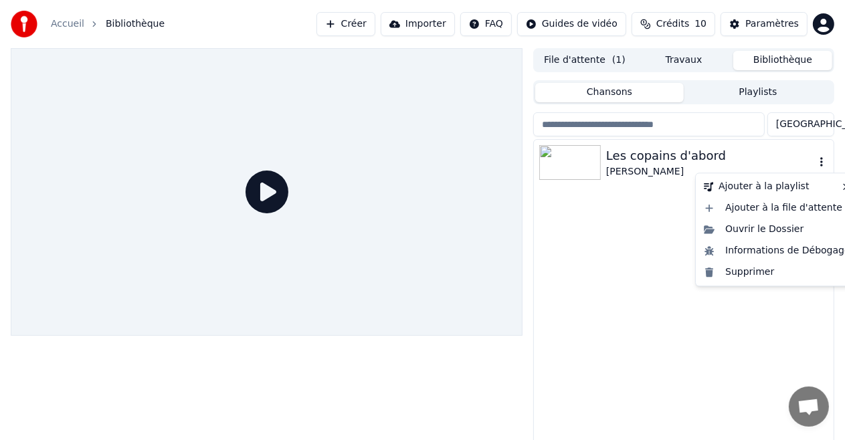
click at [823, 164] on icon "button" at bounding box center [821, 162] width 13 height 11
click at [737, 185] on div "Ajouter à la playlist" at bounding box center [776, 186] width 157 height 21
click at [757, 249] on div "Informations de Débogage" at bounding box center [776, 250] width 157 height 21
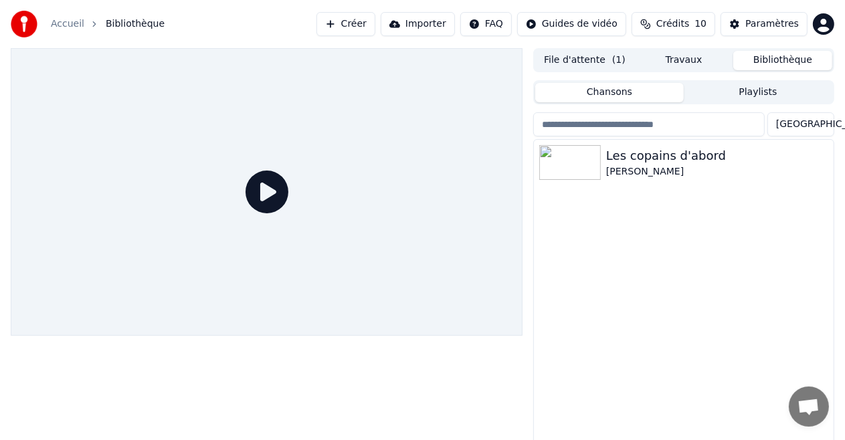
click at [772, 91] on button "Playlists" at bounding box center [758, 92] width 148 height 19
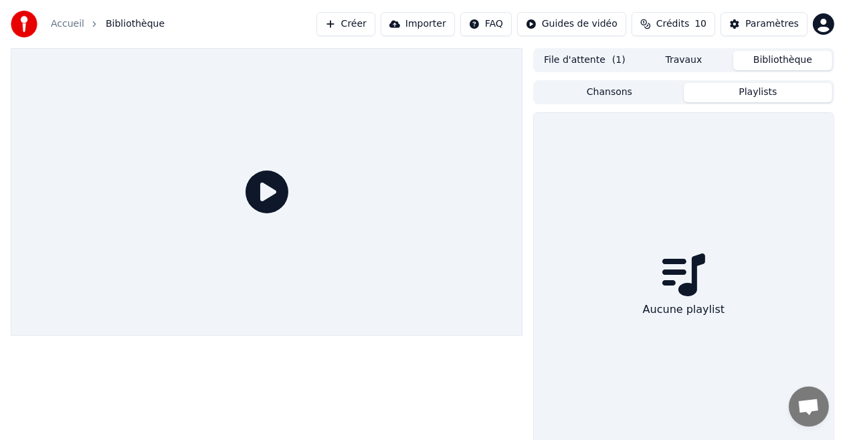
click at [774, 60] on button "Bibliothèque" at bounding box center [782, 60] width 99 height 19
click at [760, 62] on button "Bibliothèque" at bounding box center [782, 60] width 99 height 19
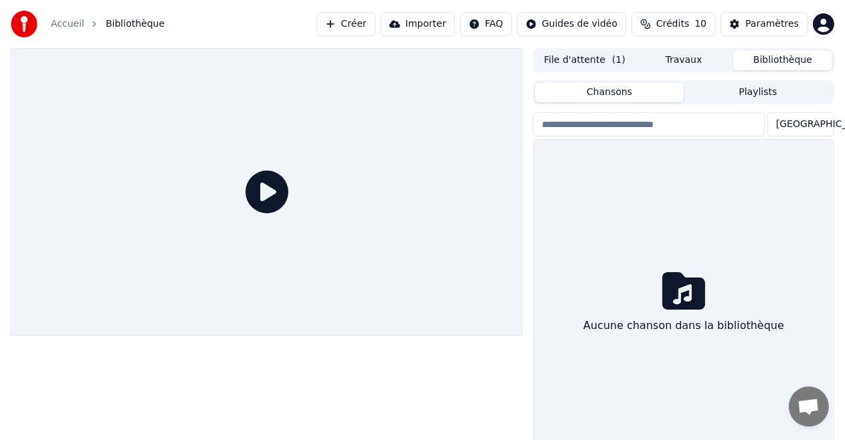
click at [629, 92] on button "Chansons" at bounding box center [609, 92] width 148 height 19
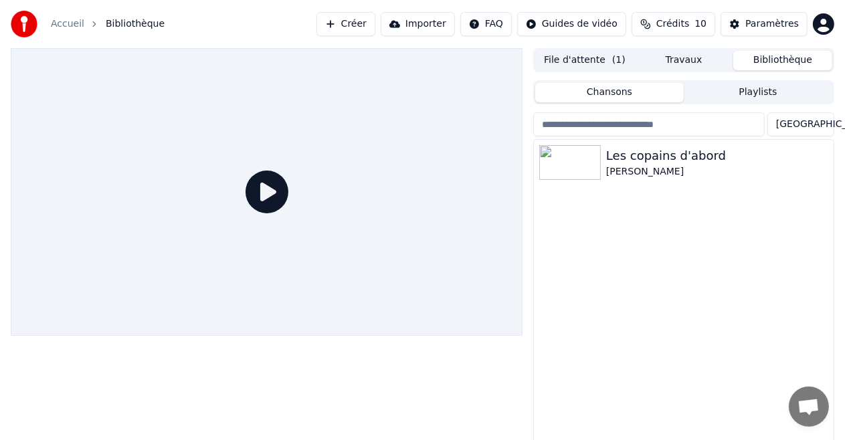
click at [779, 62] on button "Bibliothèque" at bounding box center [782, 60] width 99 height 19
click at [691, 56] on button "Travaux" at bounding box center [683, 60] width 99 height 19
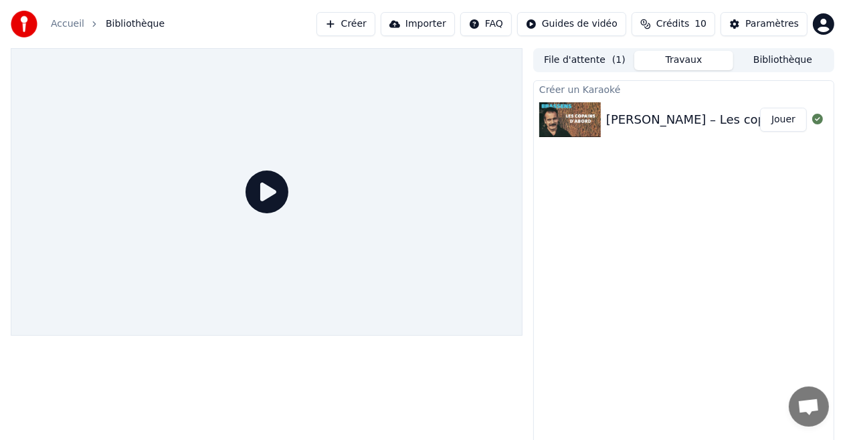
click at [779, 117] on button "Jouer" at bounding box center [783, 120] width 47 height 24
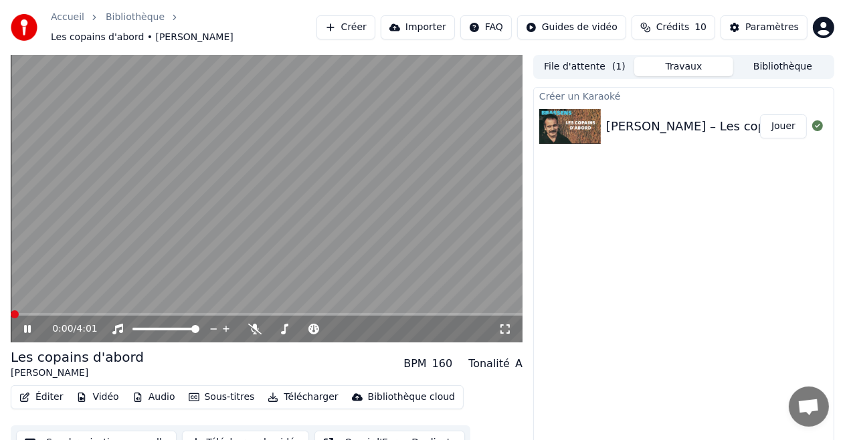
click at [504, 324] on icon at bounding box center [504, 329] width 13 height 11
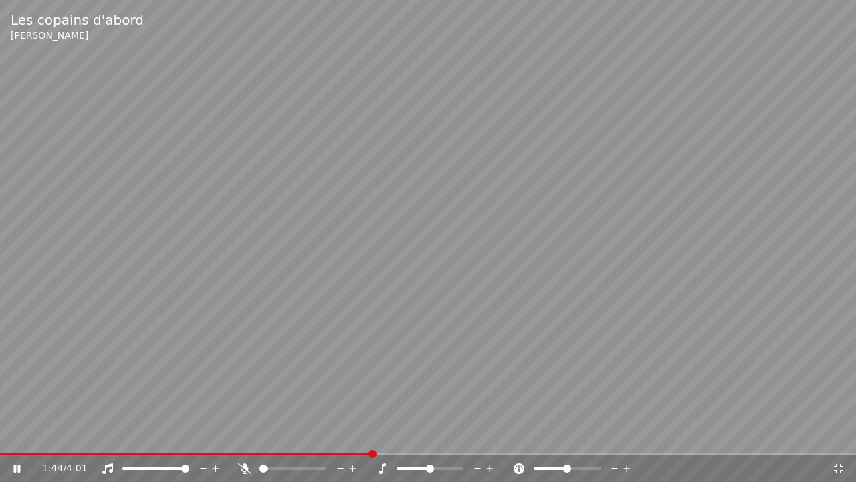
click at [455, 439] on span at bounding box center [430, 468] width 67 height 3
click at [458, 439] on span at bounding box center [455, 468] width 8 height 8
click at [458, 439] on div at bounding box center [443, 468] width 108 height 13
click at [189, 439] on span at bounding box center [185, 468] width 8 height 8
click at [216, 439] on icon at bounding box center [216, 468] width 7 height 7
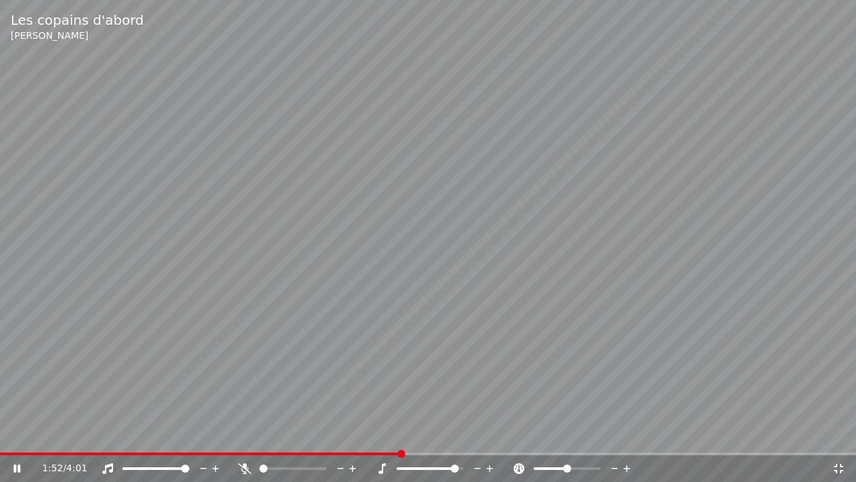
click at [216, 439] on icon at bounding box center [216, 468] width 7 height 7
click at [363, 439] on div "1:52 / 4:01" at bounding box center [428, 468] width 856 height 27
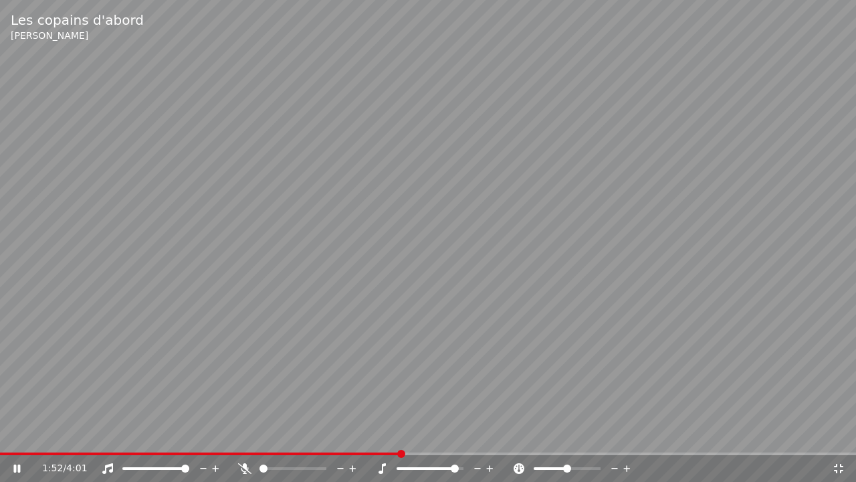
drag, startPoint x: 363, startPoint y: 481, endPoint x: 368, endPoint y: 464, distance: 17.6
click at [365, 439] on div "1:52 / 4:01" at bounding box center [428, 468] width 856 height 27
drag, startPoint x: 391, startPoint y: 363, endPoint x: 409, endPoint y: 481, distance: 119.0
click at [409, 439] on div "Les copains d'abord [PERSON_NAME] 1:52 / 4:01" at bounding box center [428, 241] width 856 height 482
drag, startPoint x: 640, startPoint y: 5, endPoint x: 654, endPoint y: 27, distance: 26.2
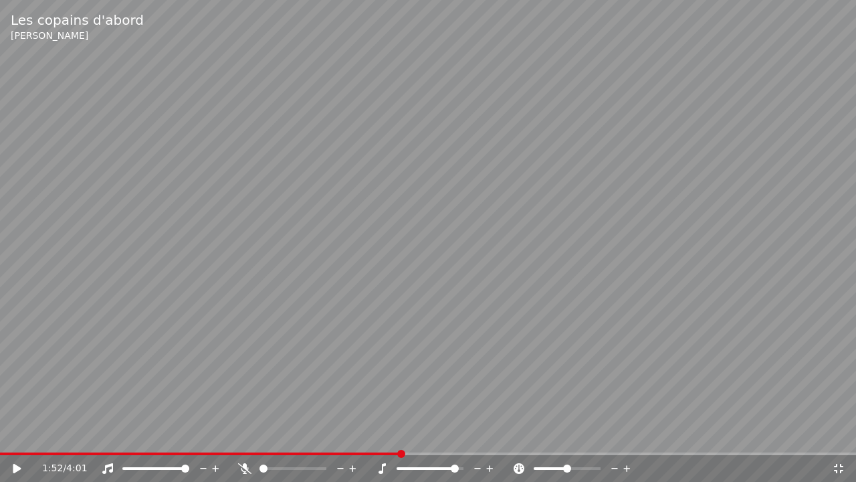
click at [648, 11] on div "Les copains d'abord [PERSON_NAME]" at bounding box center [428, 27] width 856 height 54
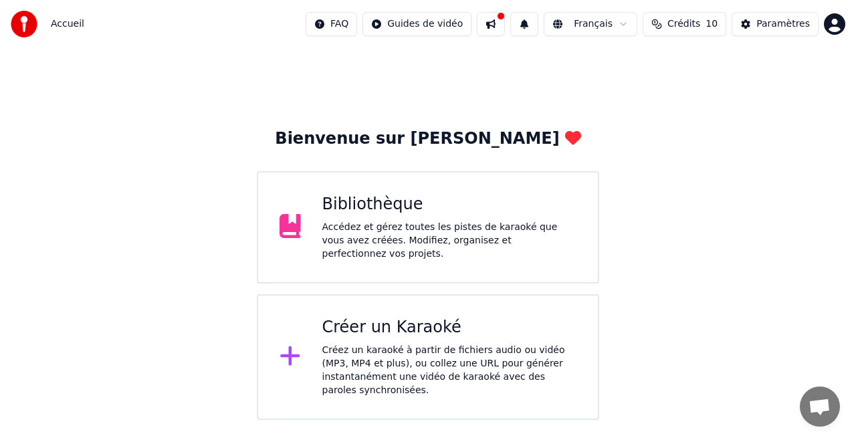
click at [407, 215] on div "Bibliothèque" at bounding box center [449, 204] width 255 height 21
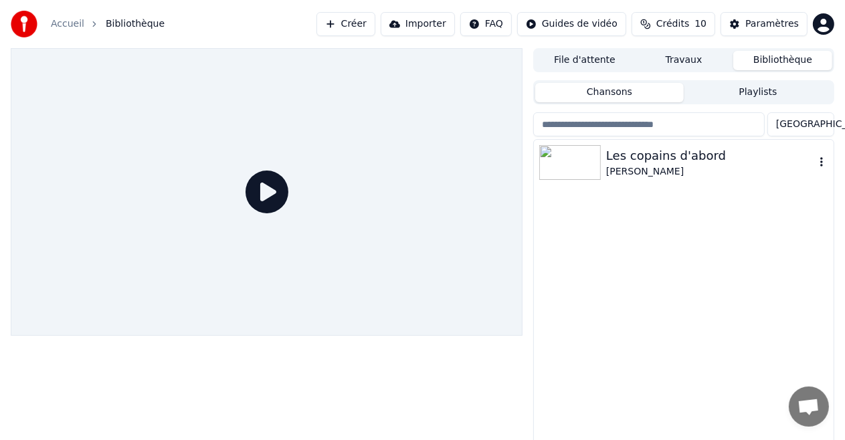
click at [651, 156] on div "Les copains d'abord" at bounding box center [710, 155] width 209 height 19
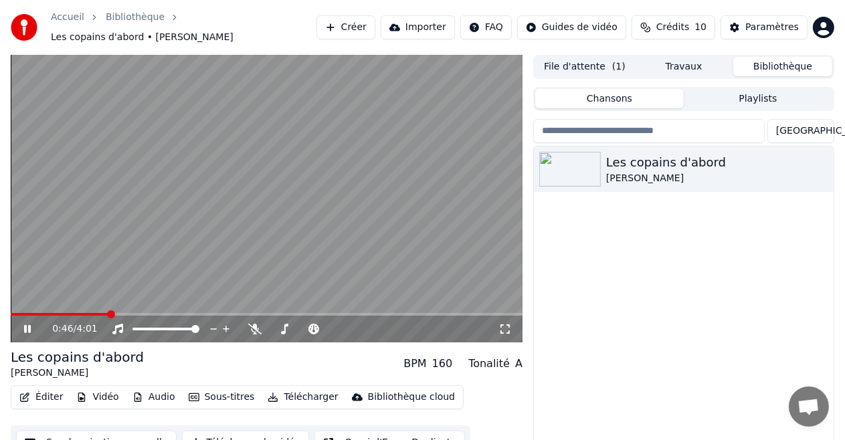
click at [28, 325] on icon at bounding box center [27, 329] width 7 height 8
